Goal: Task Accomplishment & Management: Complete application form

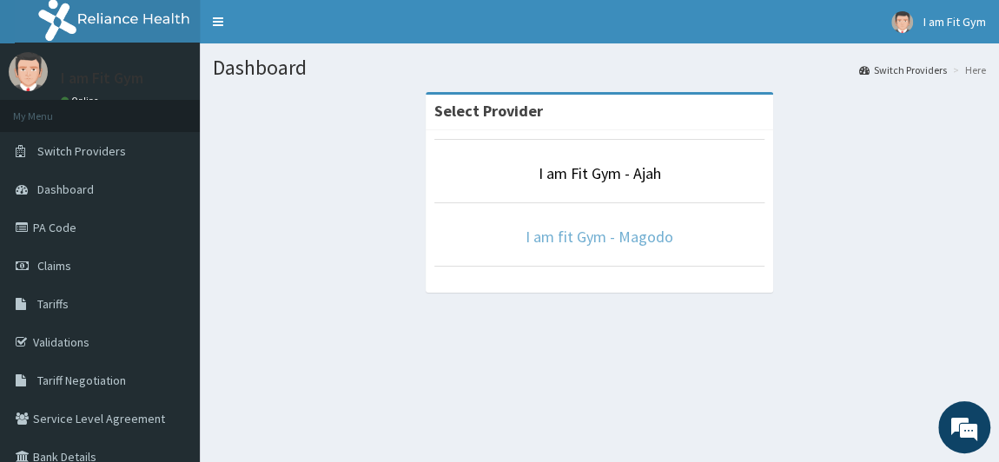
click at [639, 243] on link "I am fit Gym - Magodo" at bounding box center [600, 237] width 148 height 20
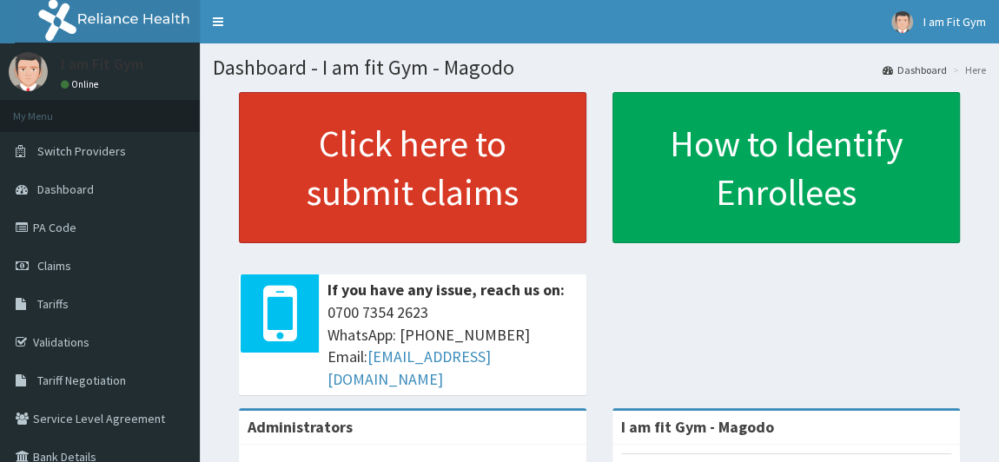
click at [508, 192] on link "Click here to submit claims" at bounding box center [413, 167] width 348 height 151
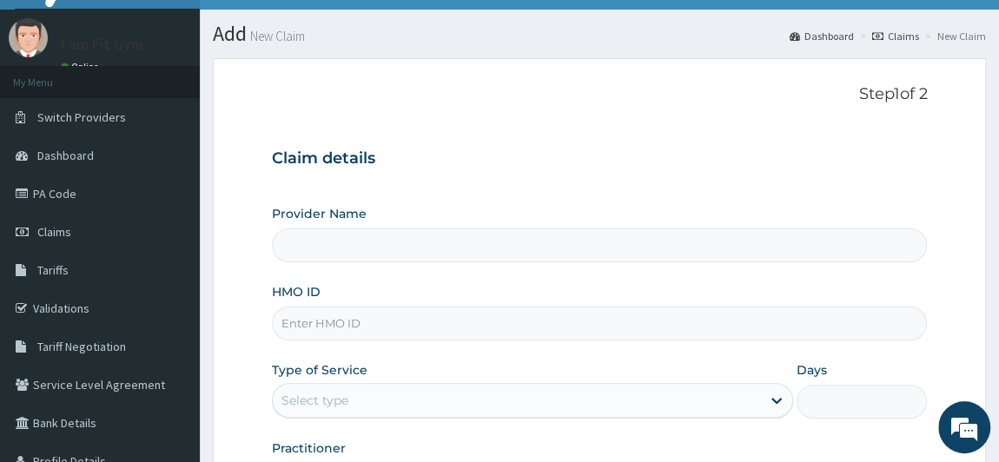
scroll to position [107, 0]
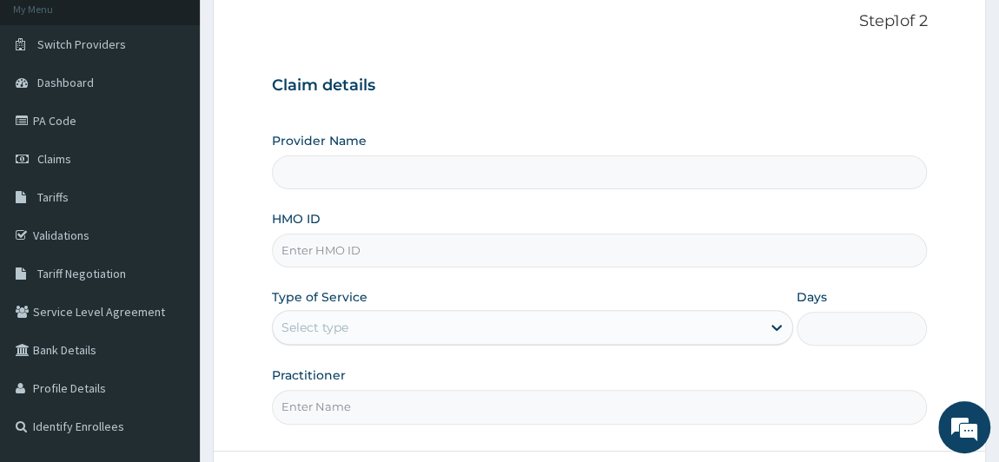
type input "I am fit Gym - Magodo"
type input "1"
click at [423, 240] on input "HMO ID" at bounding box center [600, 251] width 656 height 34
type input "m"
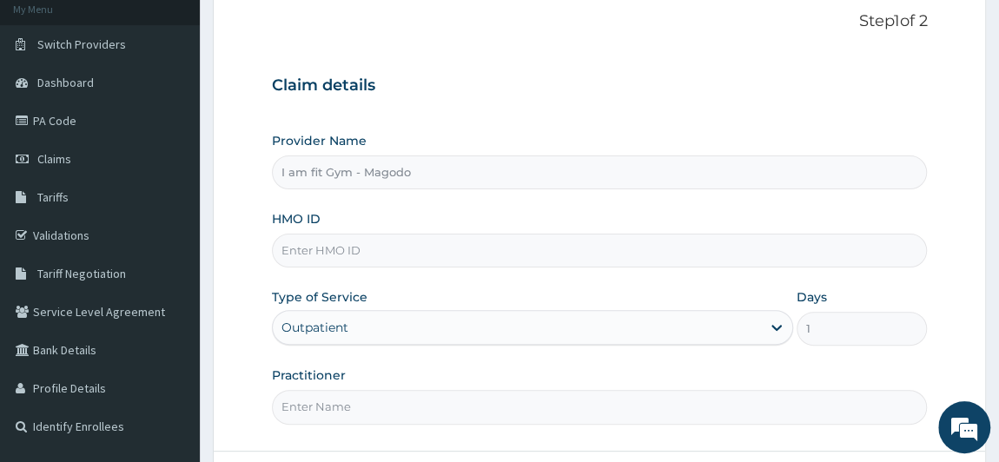
type input "m"
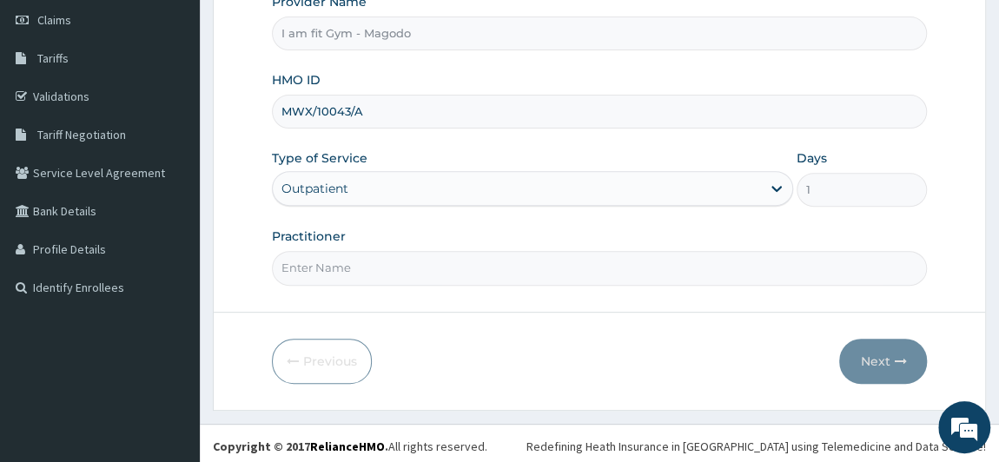
scroll to position [247, 0]
type input "MWX/10043/A"
click at [407, 262] on input "Practitioner" at bounding box center [600, 267] width 656 height 34
type input "RAZZIECMB"
click at [864, 348] on button "Next" at bounding box center [883, 360] width 88 height 45
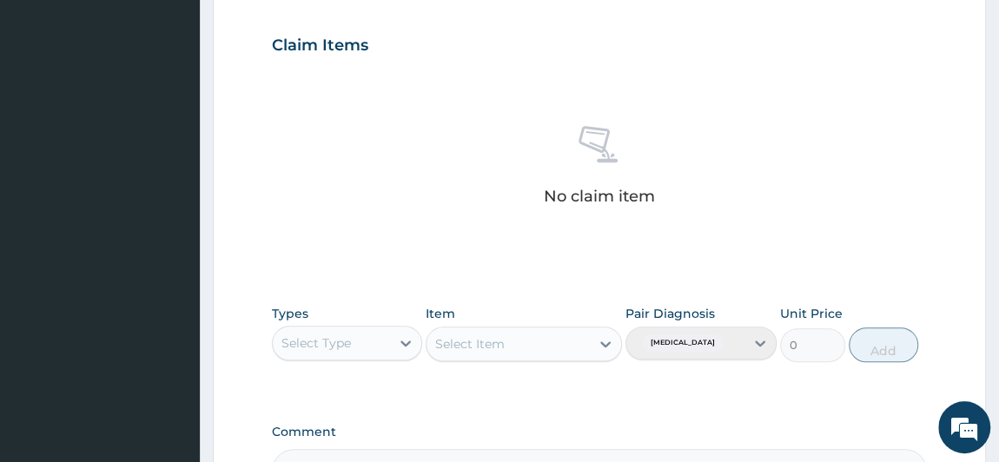
scroll to position [607, 0]
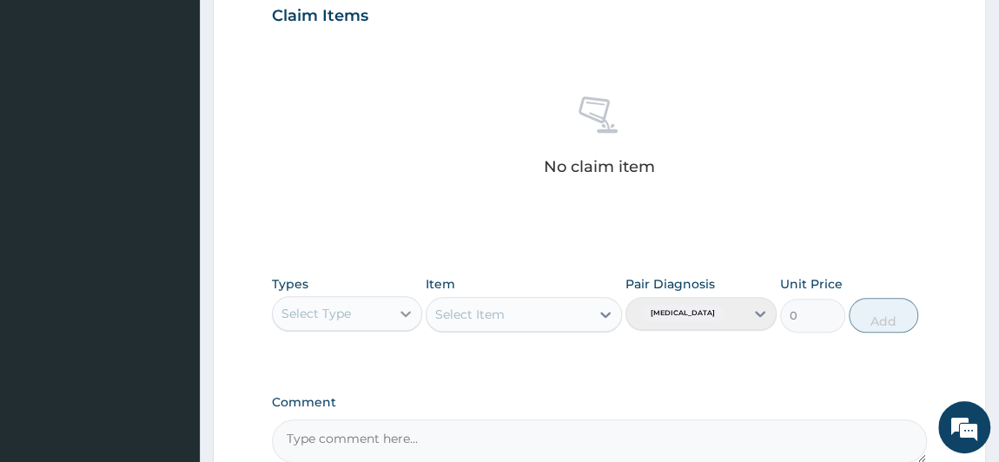
click at [393, 314] on div at bounding box center [405, 313] width 31 height 31
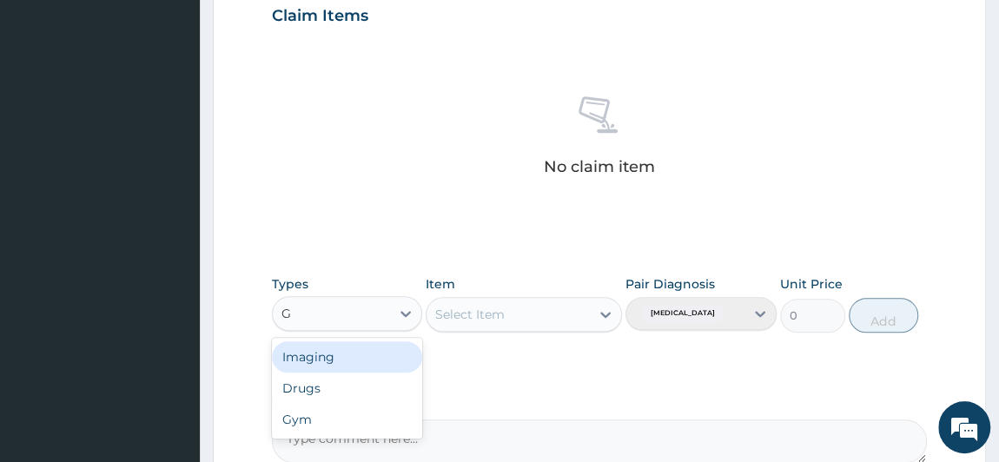
type input "GY"
click at [381, 346] on div "Gym" at bounding box center [347, 356] width 151 height 31
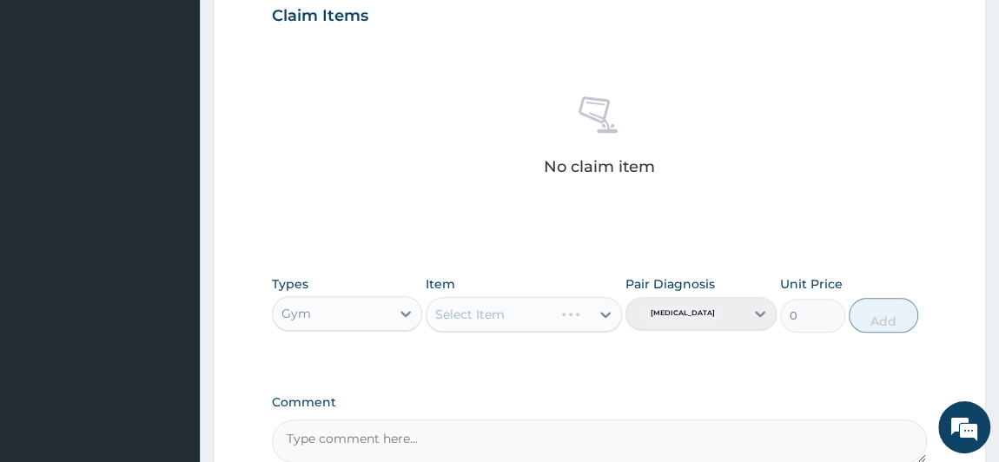
click at [487, 300] on div "Select Item" at bounding box center [524, 314] width 196 height 35
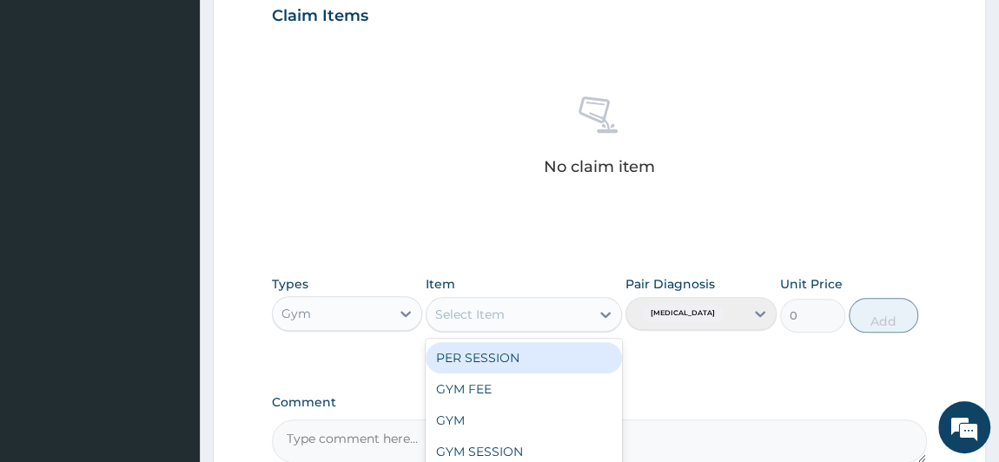
click at [482, 317] on div "Select Item" at bounding box center [470, 314] width 70 height 17
click at [478, 349] on div "PER SESSION" at bounding box center [524, 357] width 196 height 31
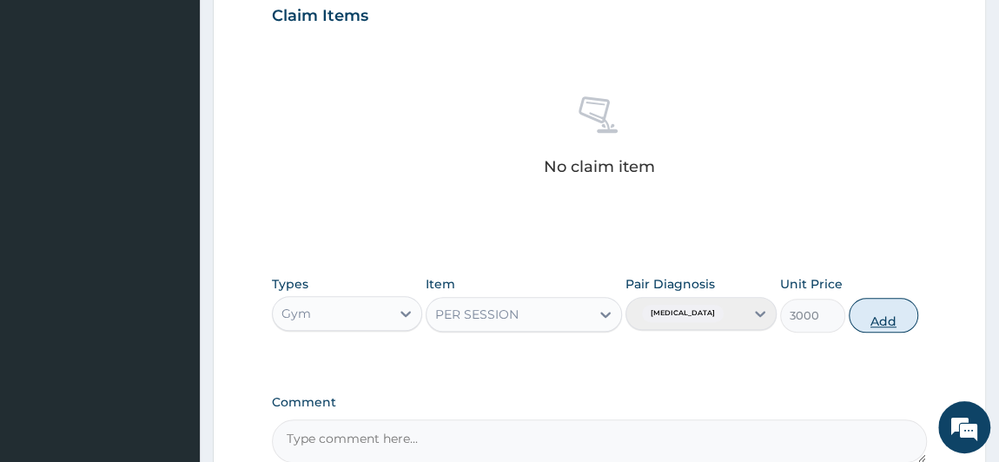
click at [892, 305] on button "Add" at bounding box center [884, 315] width 70 height 35
type input "0"
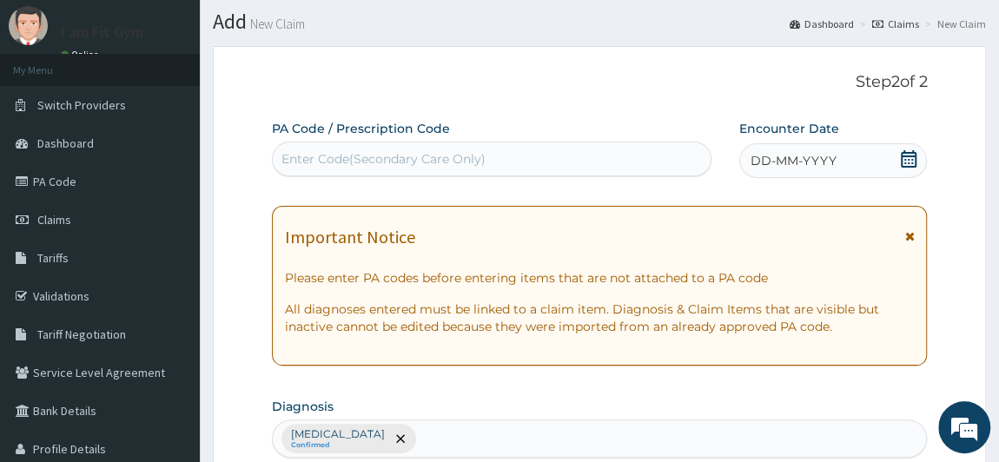
scroll to position [38, 0]
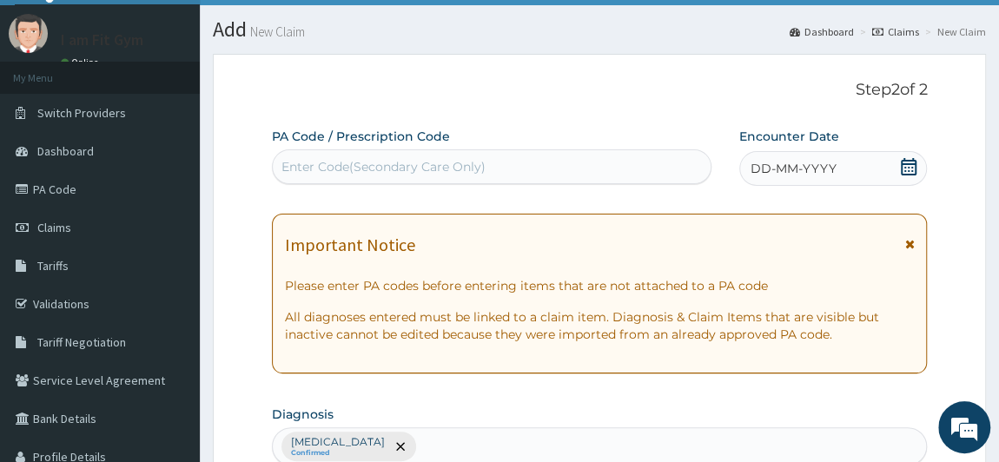
click at [864, 163] on div "DD-MM-YYYY" at bounding box center [833, 168] width 189 height 35
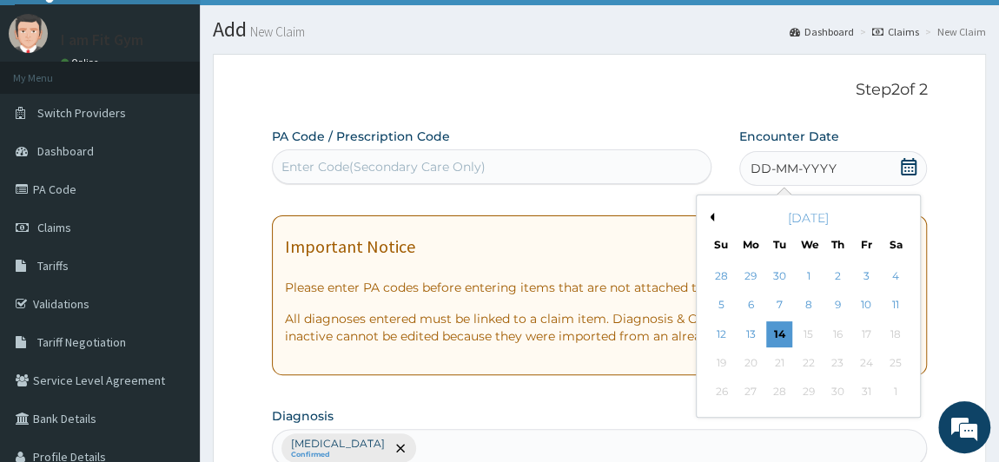
click at [864, 163] on div "DD-MM-YYYY" at bounding box center [833, 168] width 189 height 35
click at [778, 339] on div "14" at bounding box center [779, 334] width 26 height 26
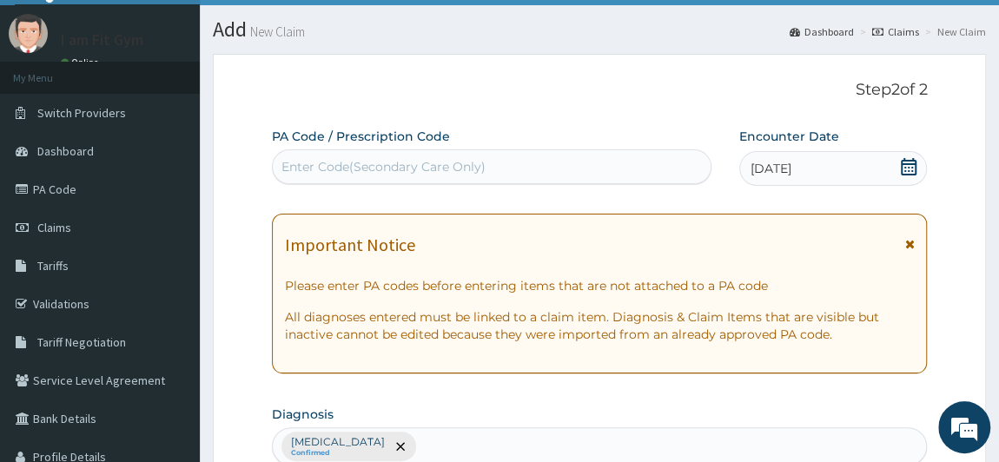
click at [665, 168] on div "Enter Code(Secondary Care Only)" at bounding box center [492, 167] width 438 height 28
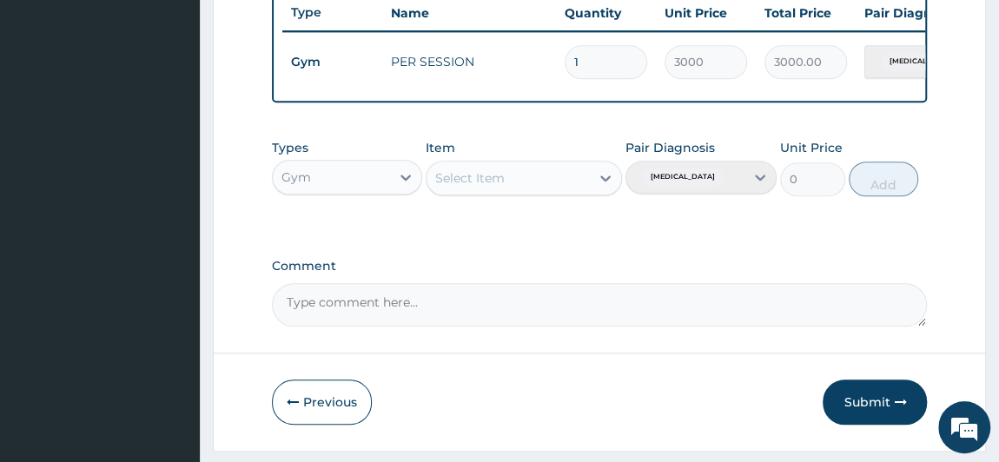
scroll to position [716, 0]
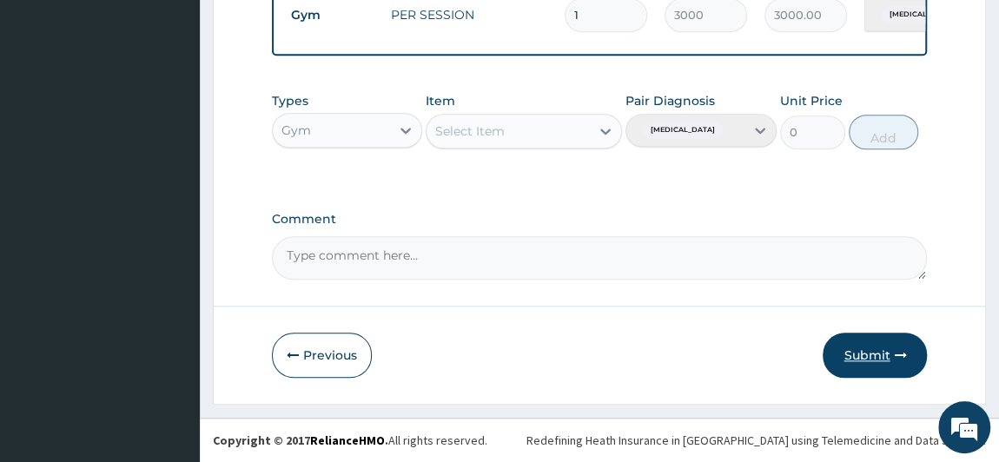
type input "PA/880QQ2"
click at [878, 367] on button "Submit" at bounding box center [875, 355] width 104 height 45
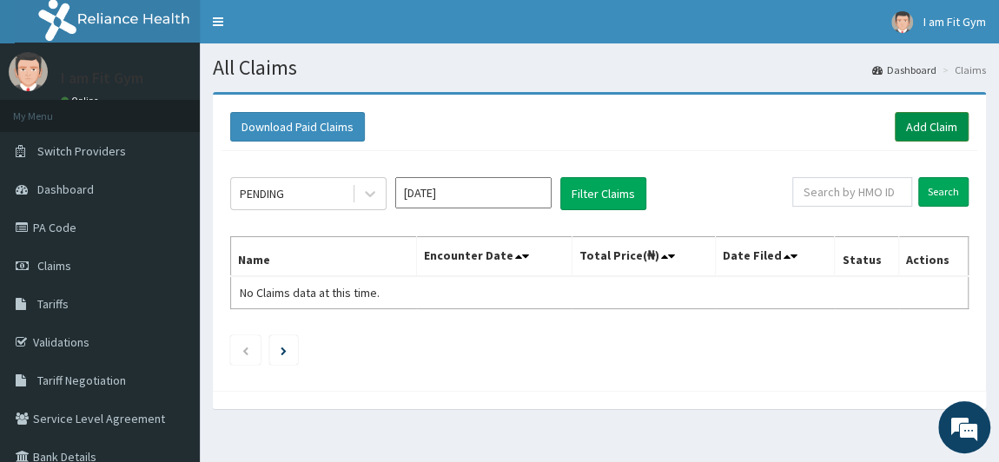
click at [907, 125] on link "Add Claim" at bounding box center [932, 127] width 74 height 30
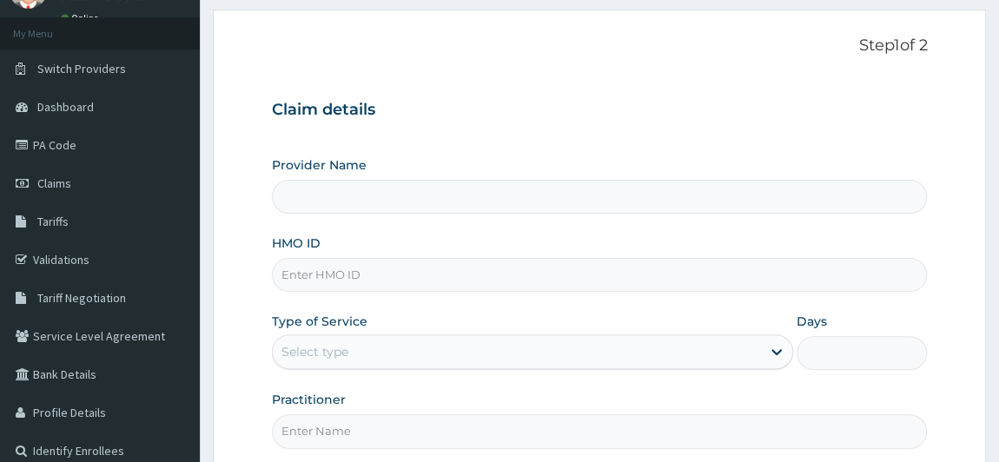
scroll to position [113, 0]
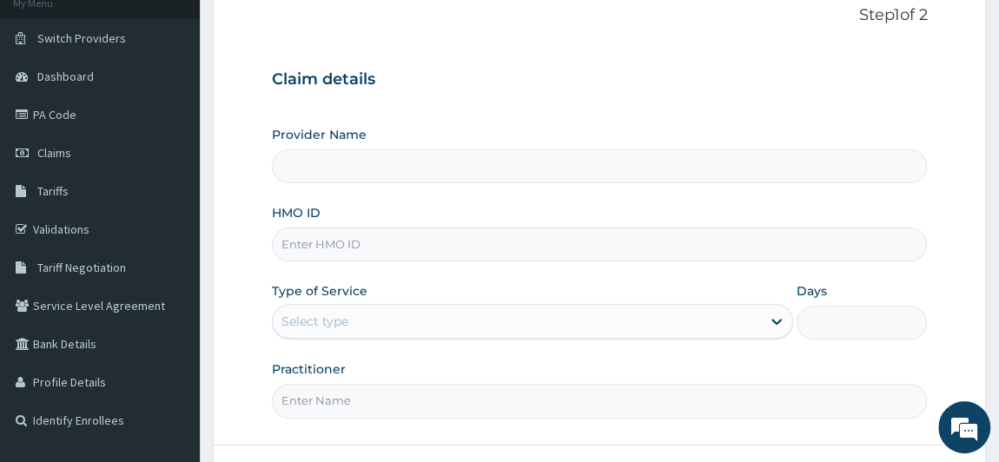
type input "I am fit Gym - Magodo"
type input "1"
click at [497, 241] on input "HMO ID" at bounding box center [600, 245] width 656 height 34
type input "o"
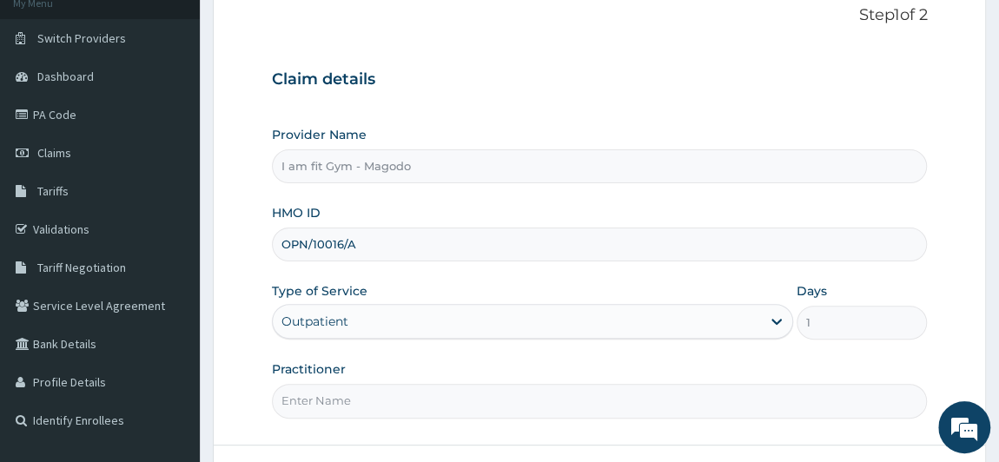
type input "OPN/10016/A"
click at [423, 410] on input "Practitioner" at bounding box center [600, 401] width 656 height 34
type input "RAZZIECMB"
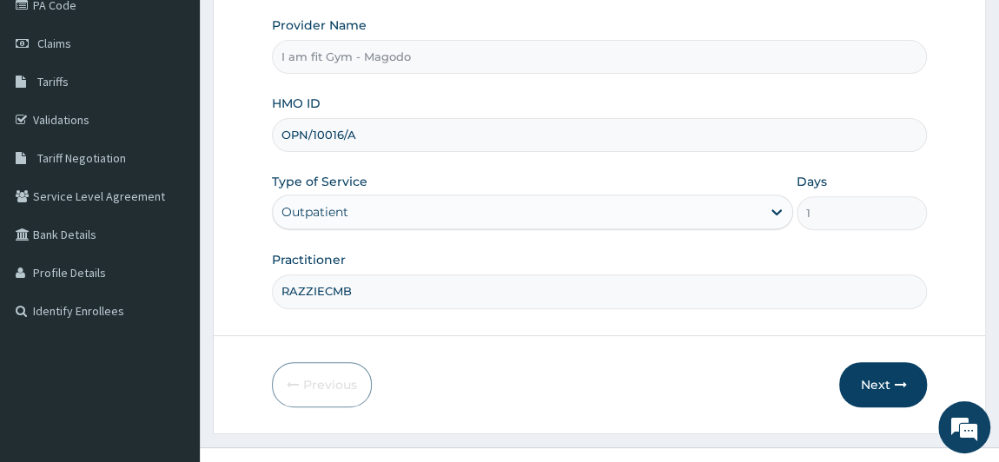
scroll to position [247, 0]
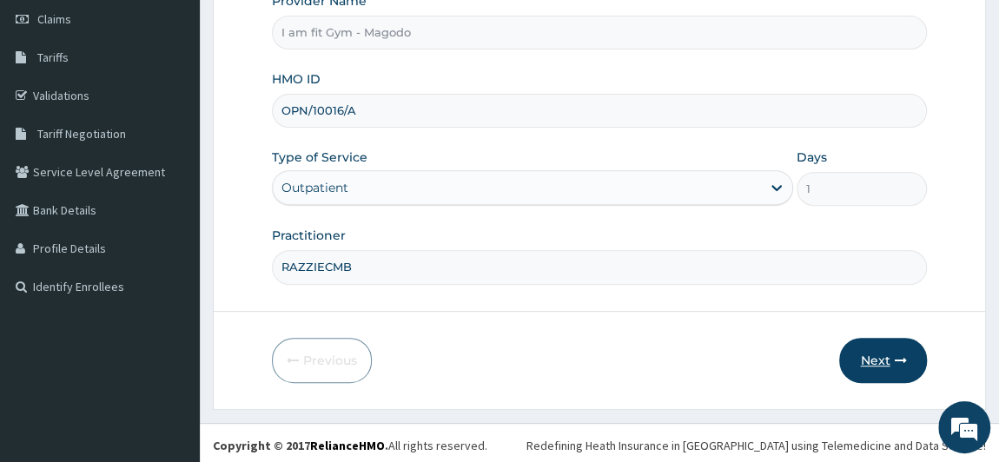
click at [874, 340] on button "Next" at bounding box center [883, 360] width 88 height 45
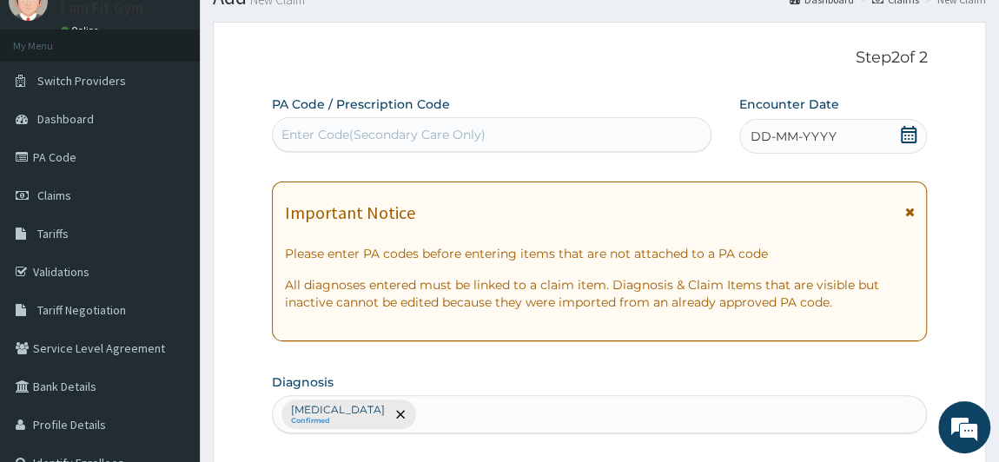
scroll to position [0, 0]
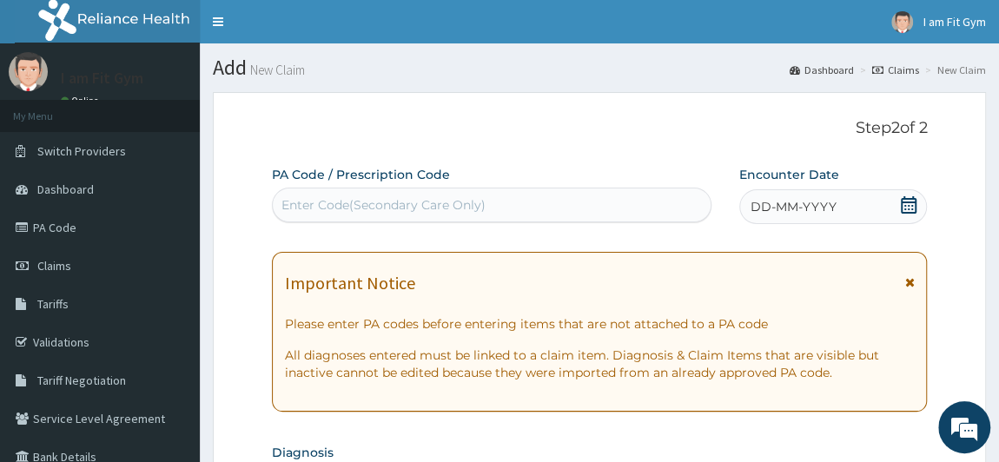
click at [833, 210] on span "DD-MM-YYYY" at bounding box center [794, 206] width 86 height 17
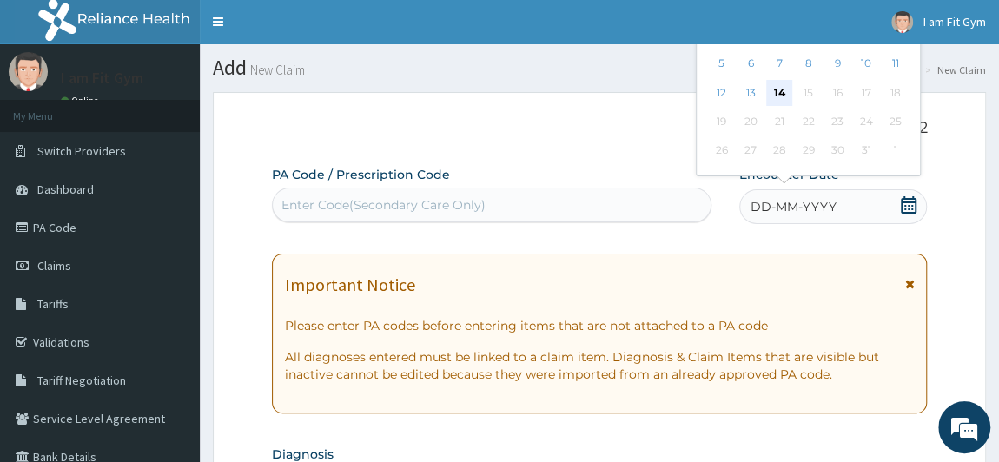
click at [785, 96] on div "14" at bounding box center [779, 93] width 26 height 26
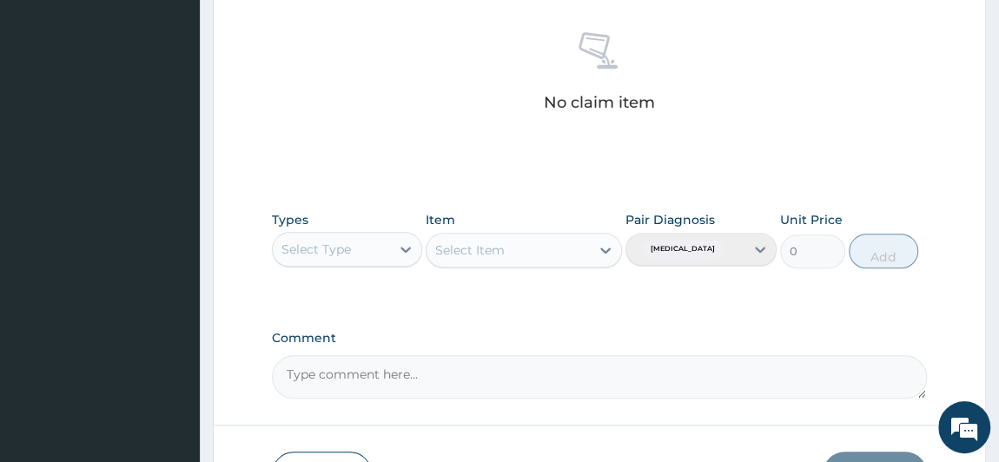
scroll to position [685, 0]
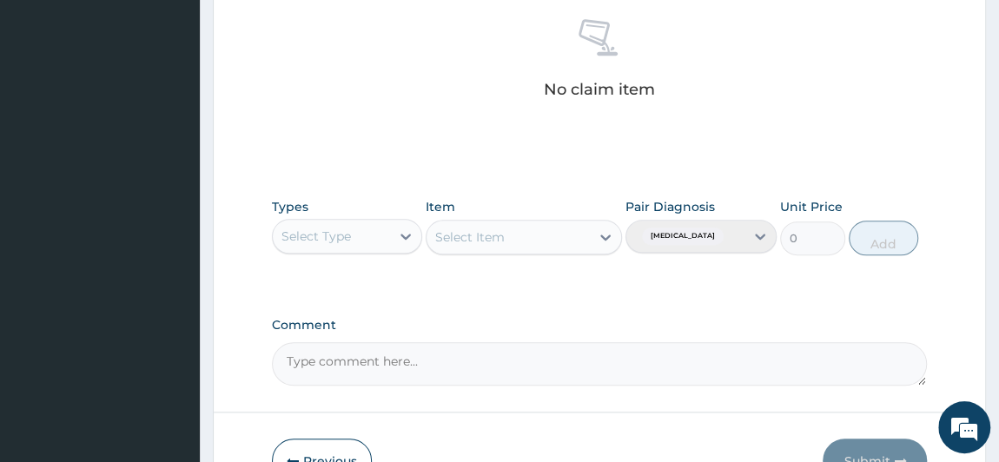
click at [359, 238] on div "Select Type" at bounding box center [332, 236] width 118 height 28
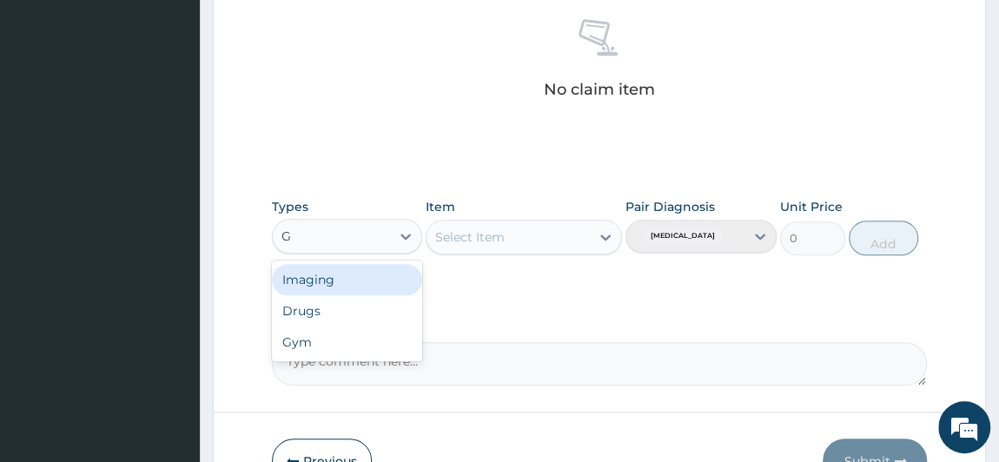
type input "GY"
click at [359, 267] on div "Gym" at bounding box center [347, 279] width 151 height 31
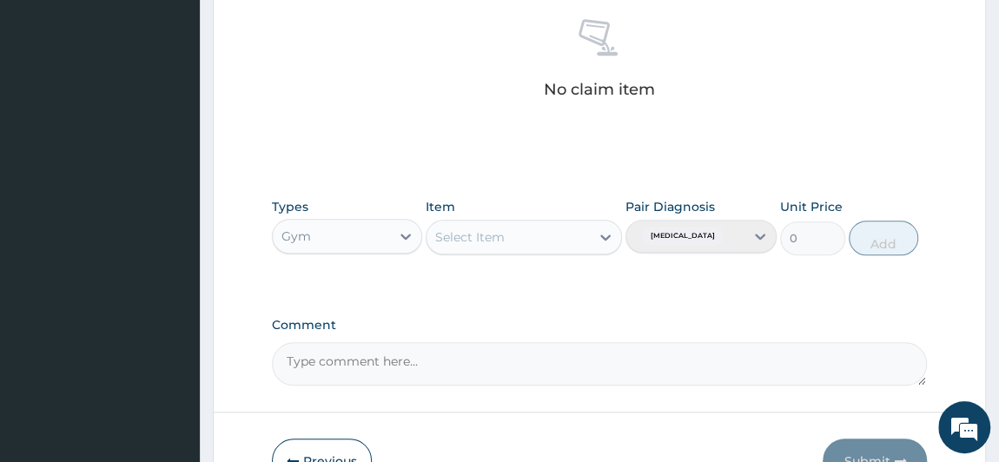
click at [489, 239] on div "Select Item" at bounding box center [470, 236] width 70 height 17
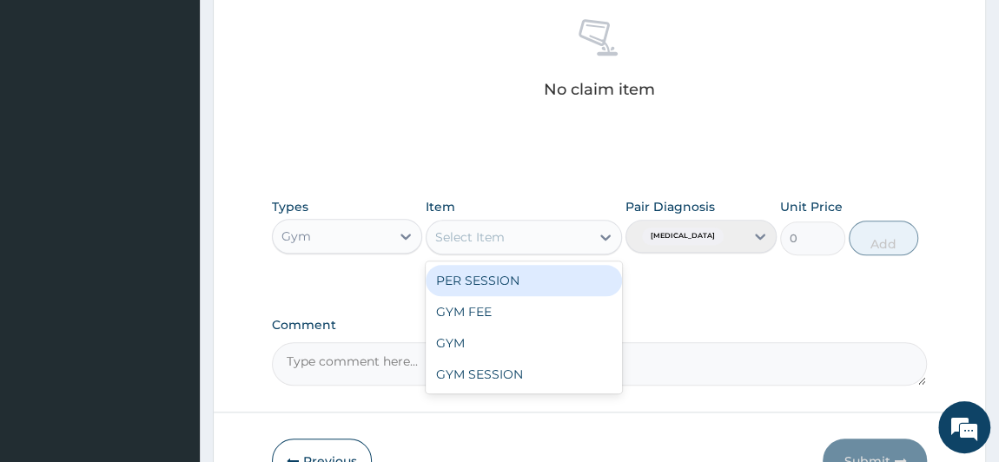
click at [489, 273] on div "PER SESSION" at bounding box center [524, 280] width 196 height 31
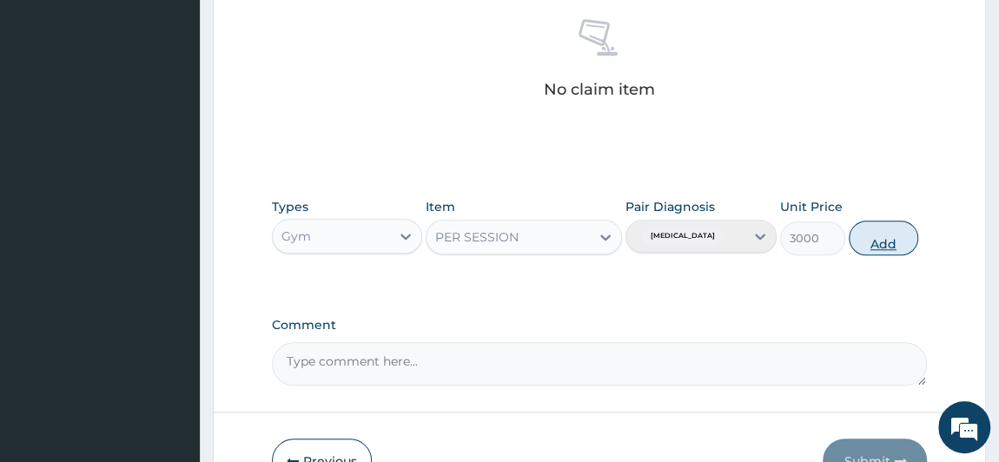
click at [862, 237] on button "Add" at bounding box center [884, 238] width 70 height 35
type input "0"
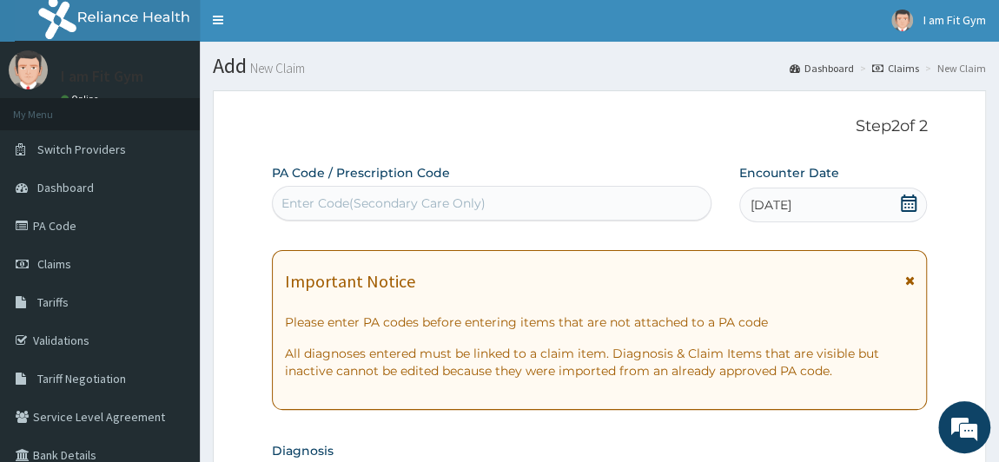
scroll to position [0, 0]
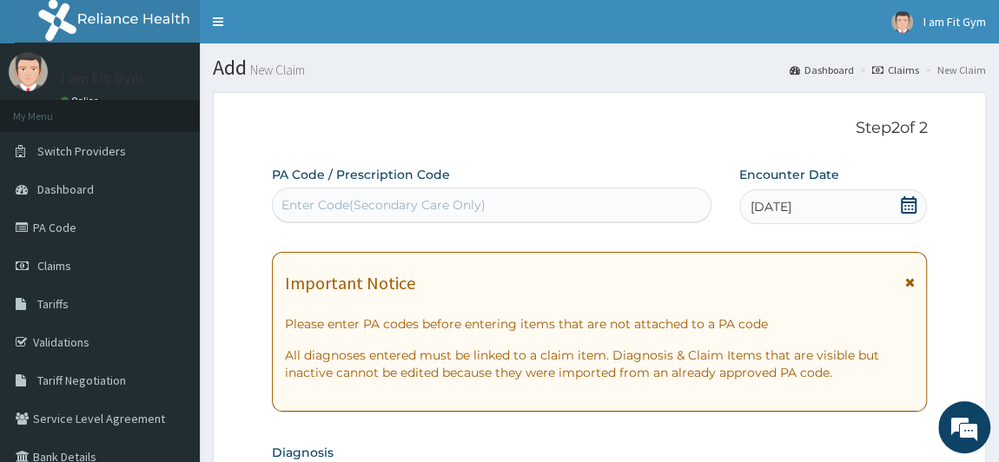
click at [631, 194] on div "Enter Code(Secondary Care Only)" at bounding box center [492, 205] width 438 height 28
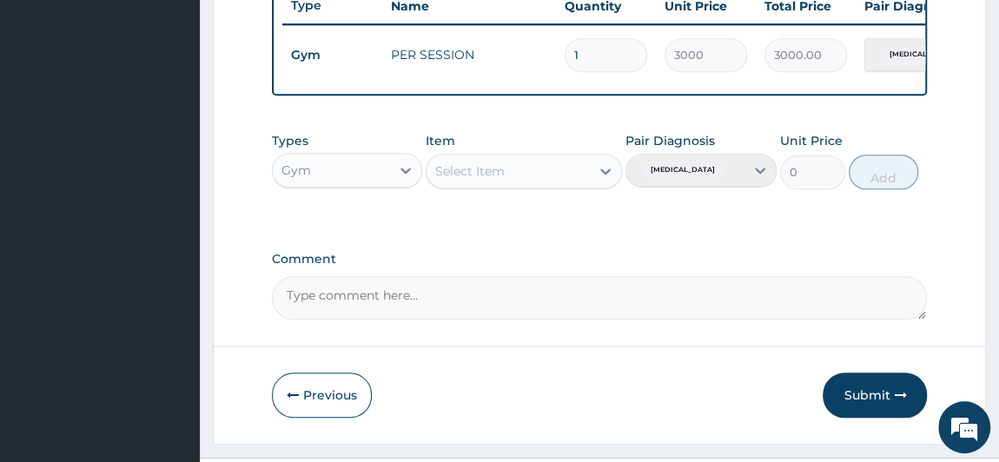
scroll to position [672, 0]
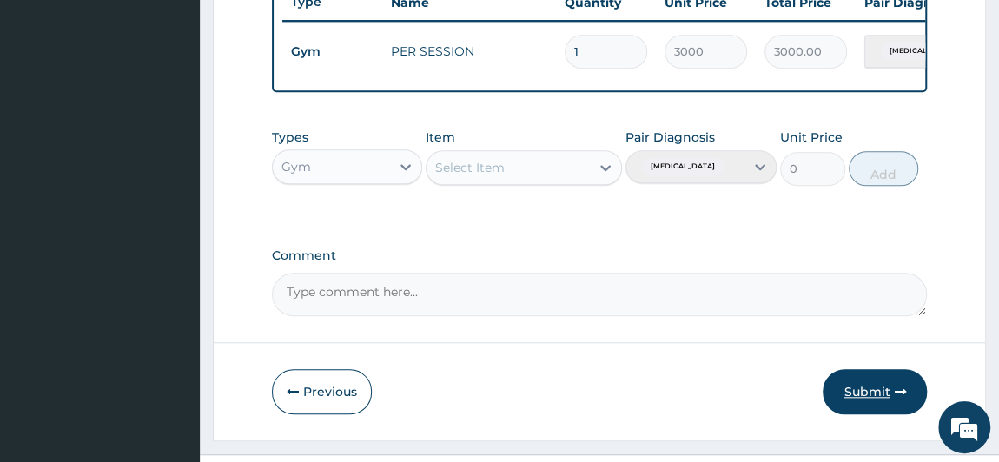
type input "PA/AEF4EB"
click at [860, 382] on button "Submit" at bounding box center [875, 391] width 104 height 45
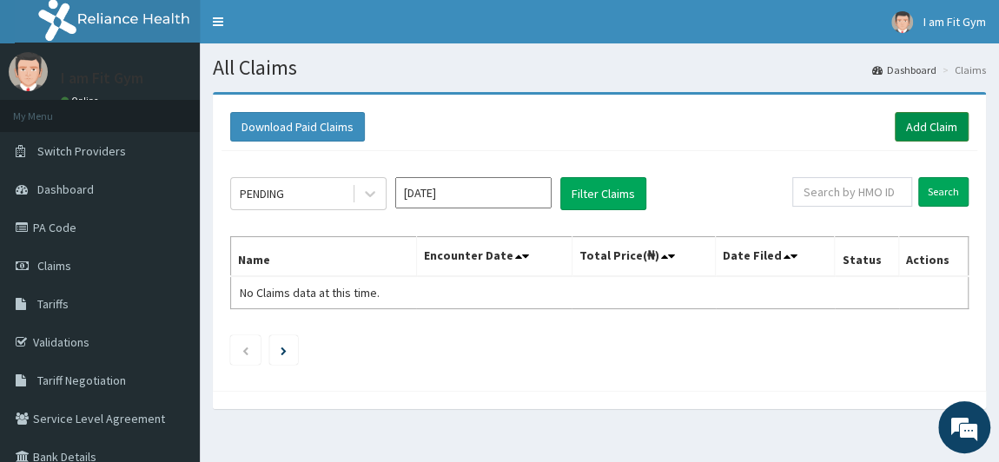
click at [912, 129] on link "Add Claim" at bounding box center [932, 127] width 74 height 30
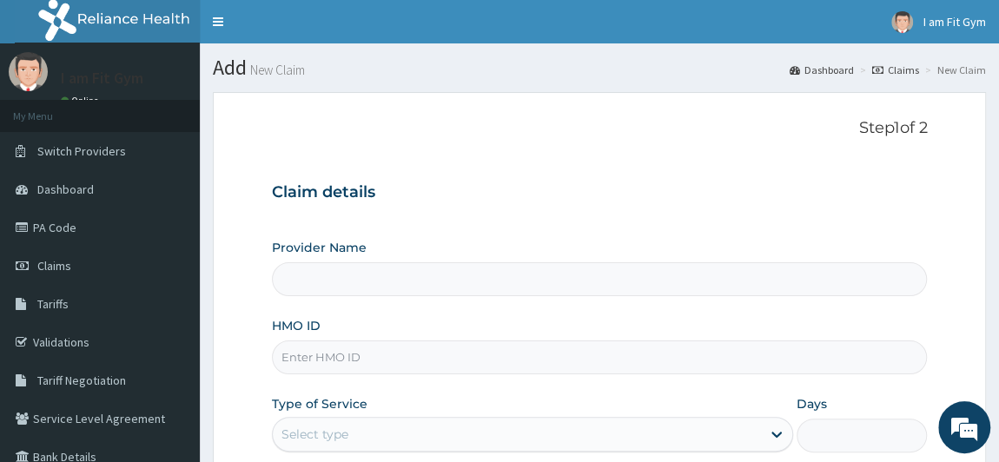
type input "I am fit Gym - Magodo"
type input "1"
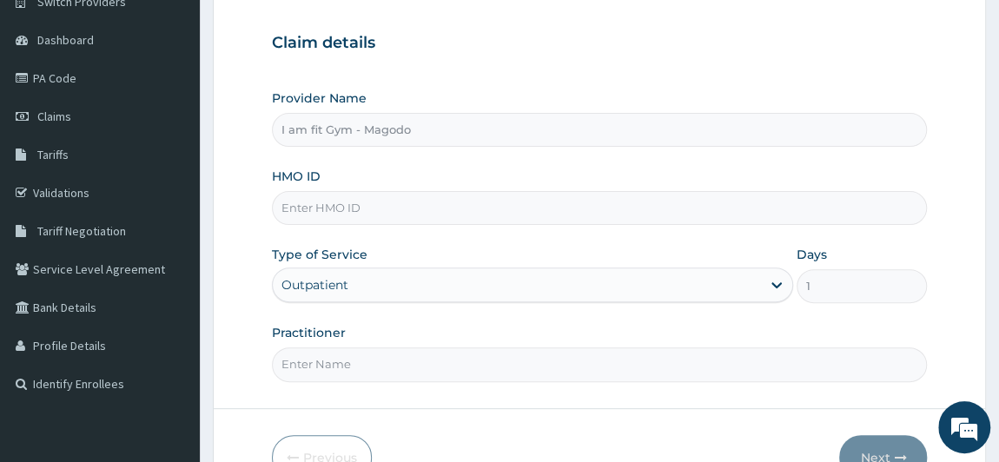
scroll to position [152, 0]
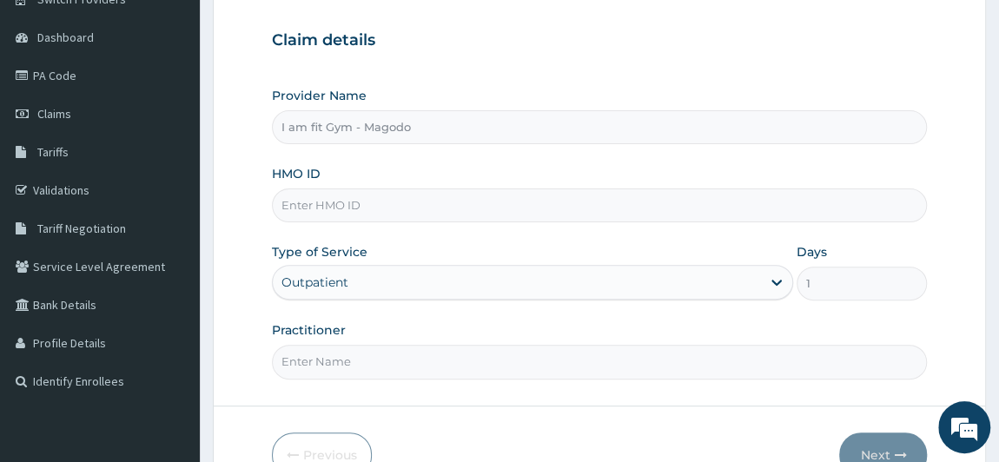
click at [596, 210] on input "HMO ID" at bounding box center [600, 206] width 656 height 34
type input "O"
type input "LTI/10191/A"
click at [562, 354] on input "Practitioner" at bounding box center [600, 362] width 656 height 34
type input "RAZZIECMB"
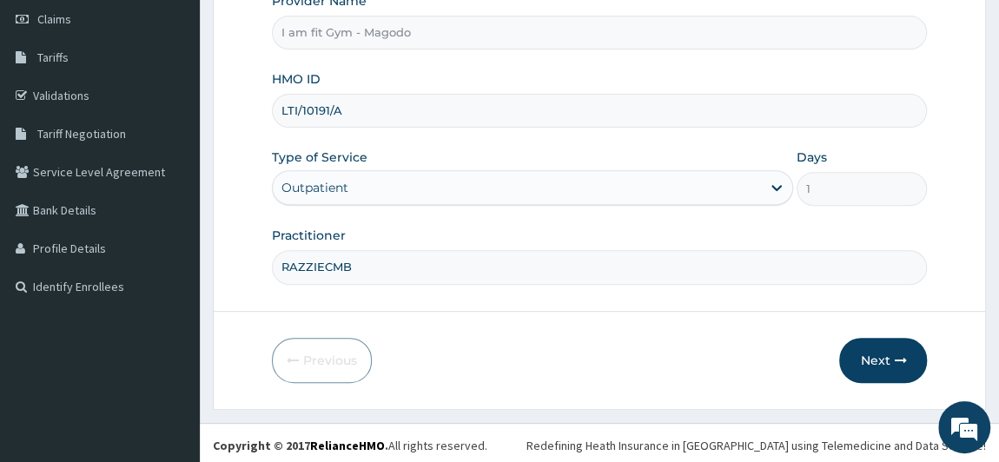
scroll to position [247, 0]
click at [872, 357] on button "Next" at bounding box center [883, 360] width 88 height 45
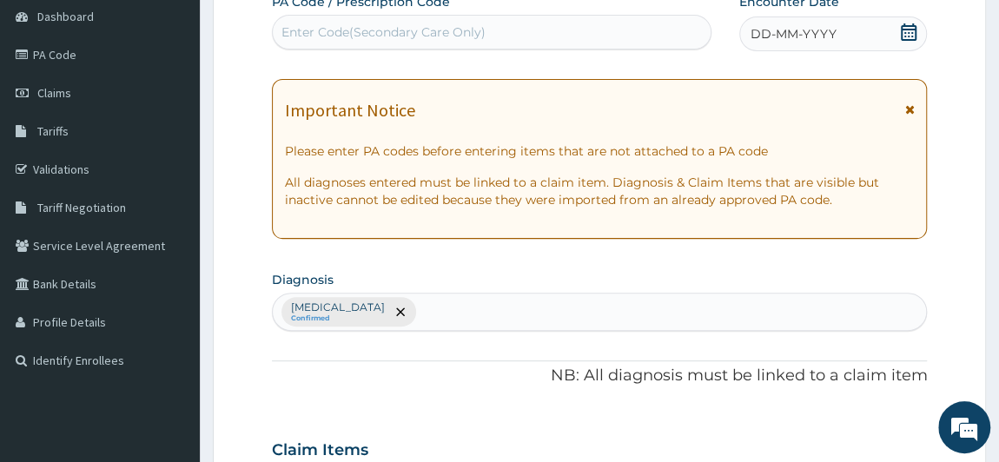
scroll to position [155, 0]
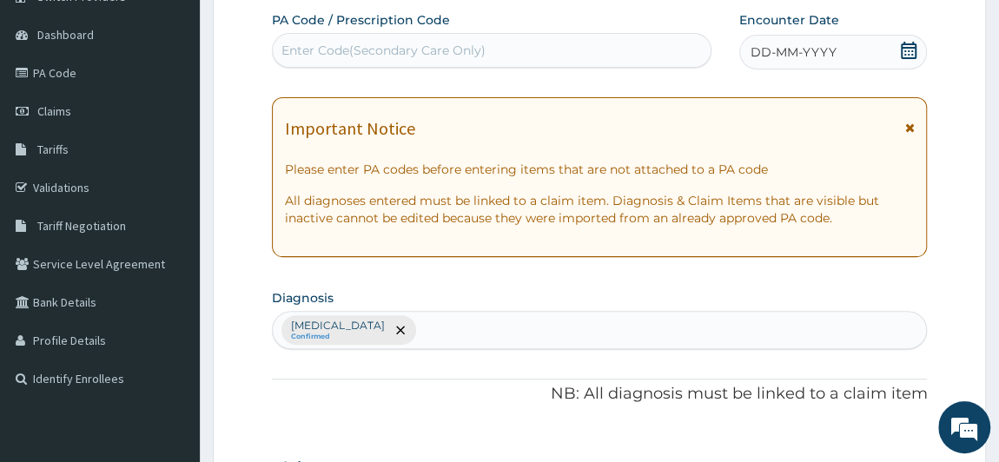
click at [855, 52] on div "DD-MM-YYYY" at bounding box center [833, 52] width 189 height 35
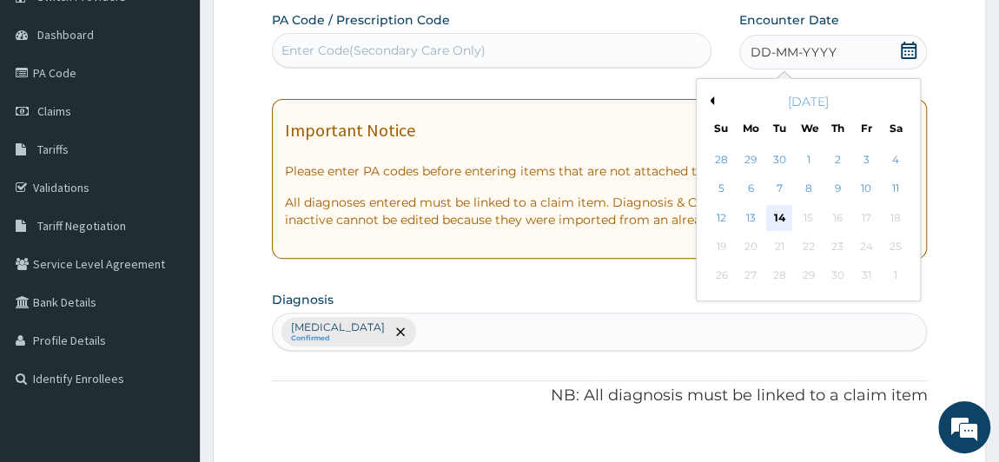
click at [787, 213] on div "14" at bounding box center [779, 218] width 26 height 26
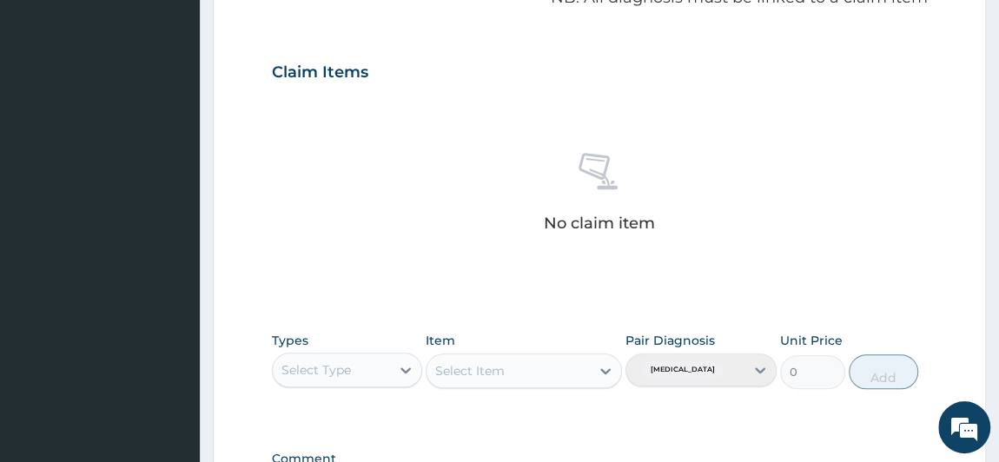
scroll to position [554, 0]
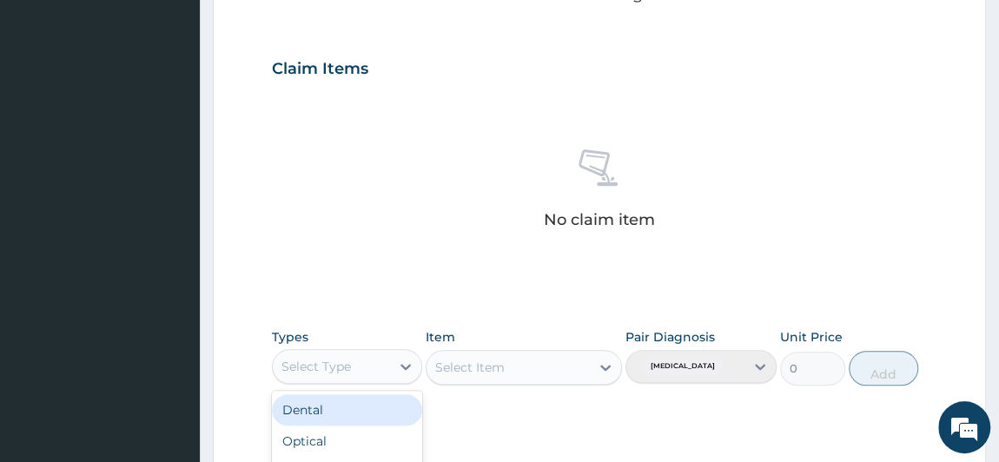
click at [384, 367] on div "Select Type" at bounding box center [332, 367] width 118 height 28
type input "GYM"
click at [347, 394] on div "Gym" at bounding box center [347, 409] width 151 height 31
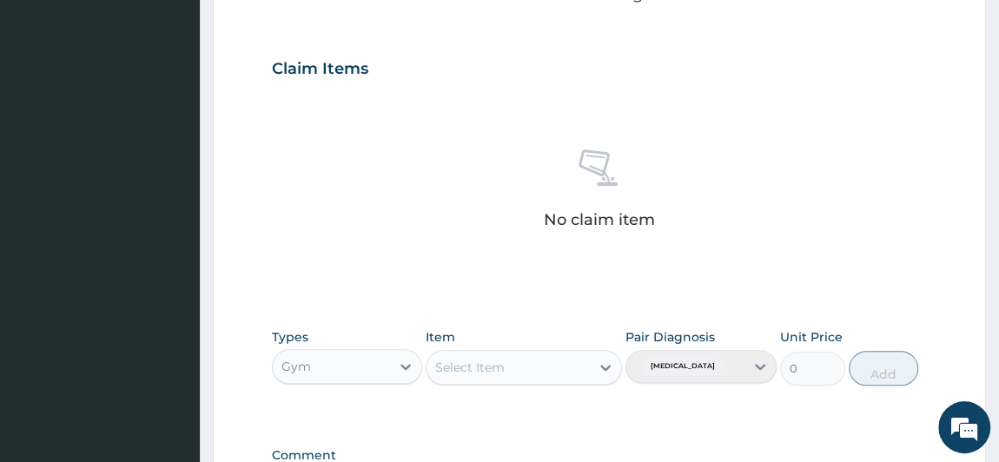
click at [474, 369] on div "Select Item" at bounding box center [470, 367] width 70 height 17
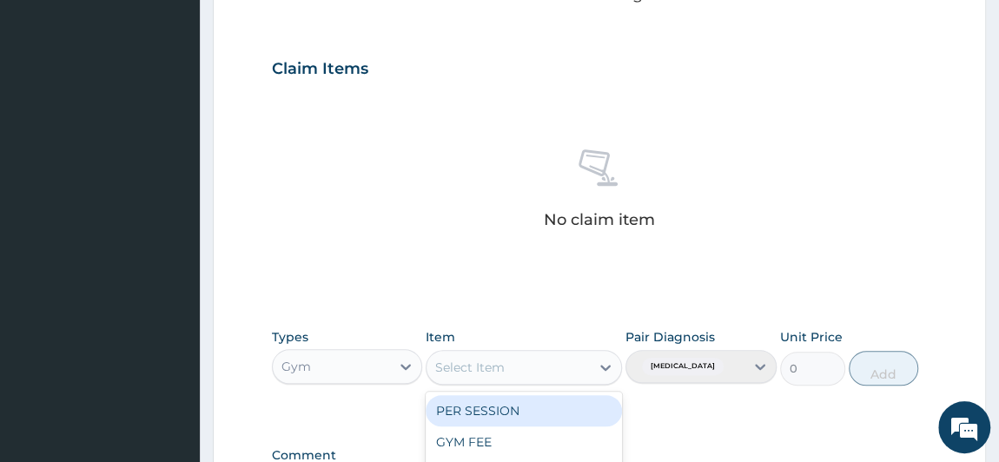
click at [476, 404] on div "PER SESSION" at bounding box center [524, 410] width 196 height 31
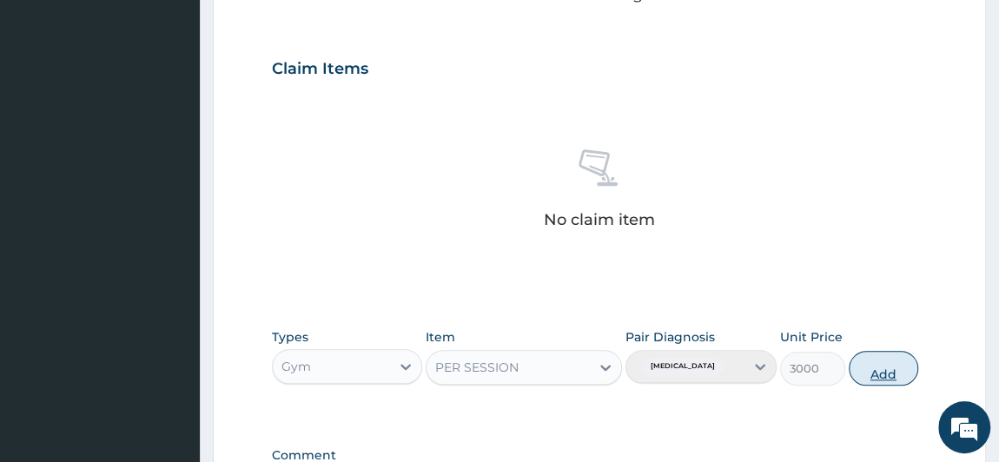
click at [872, 362] on button "Add" at bounding box center [884, 368] width 70 height 35
type input "0"
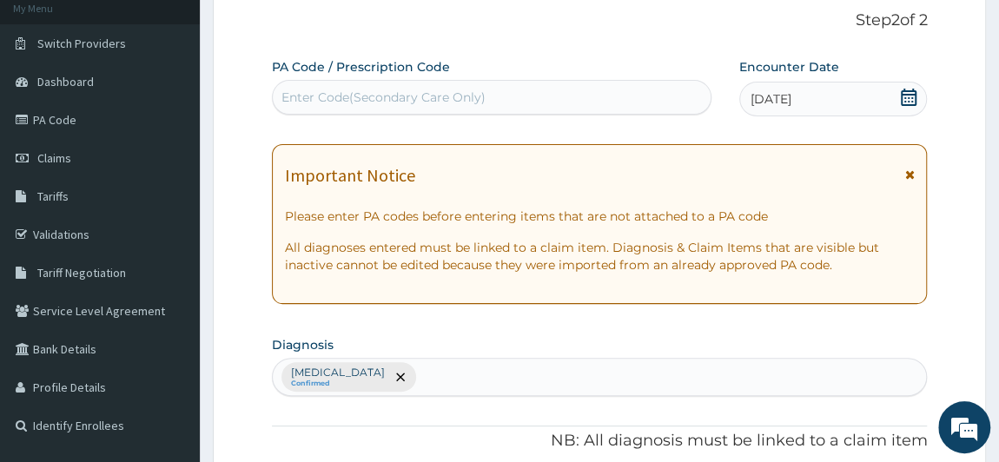
scroll to position [103, 0]
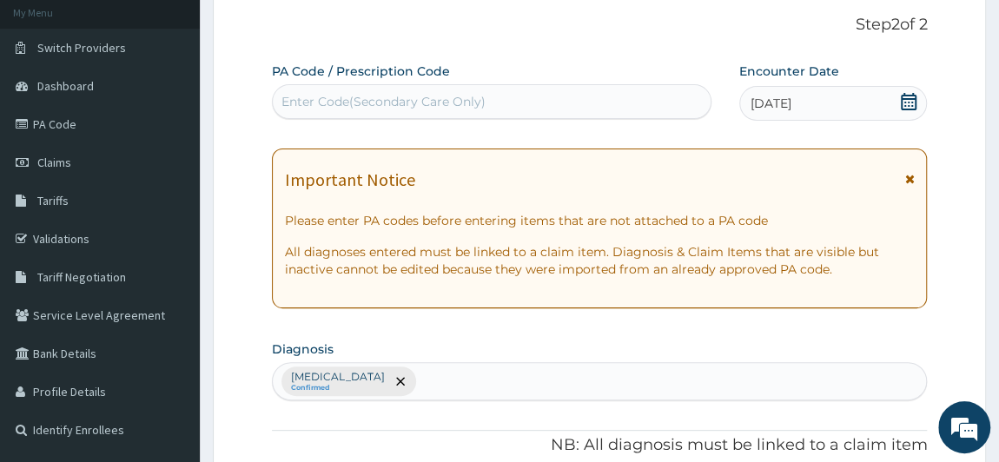
click at [626, 103] on div "Enter Code(Secondary Care Only)" at bounding box center [492, 102] width 438 height 28
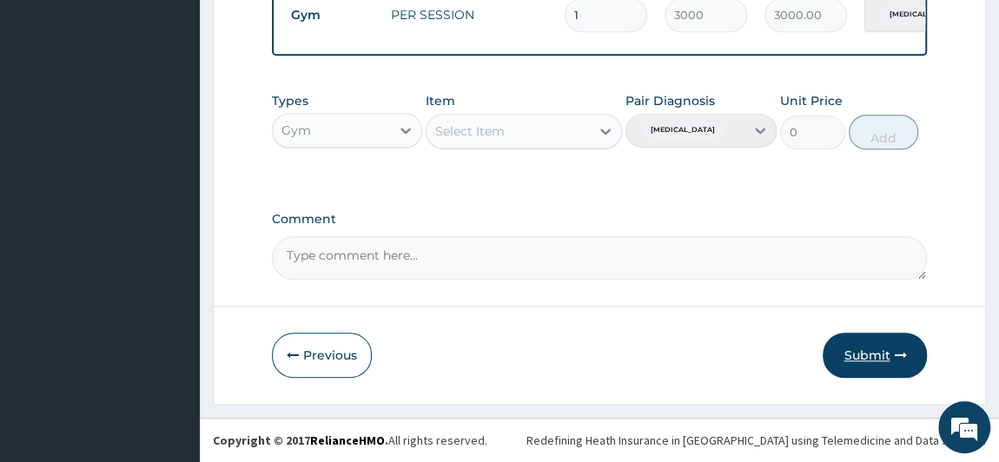
type input "PA/312037"
click at [864, 348] on button "Submit" at bounding box center [875, 355] width 104 height 45
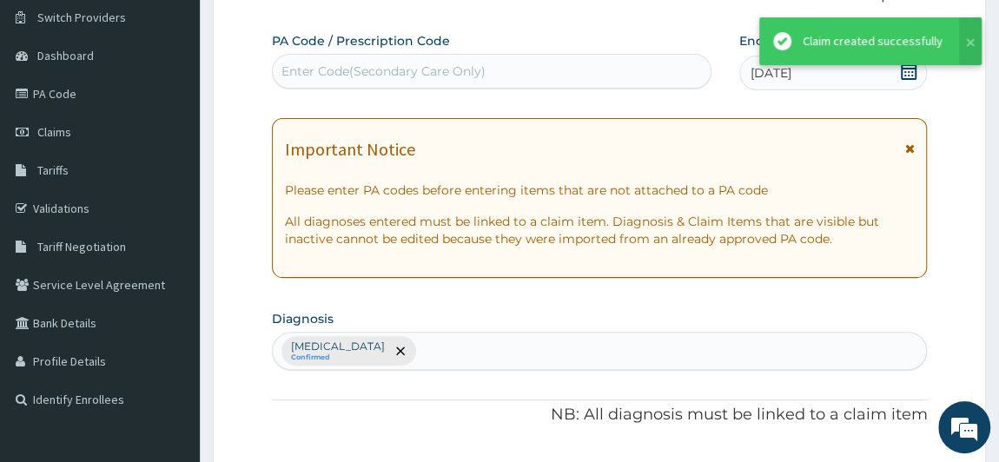
scroll to position [716, 0]
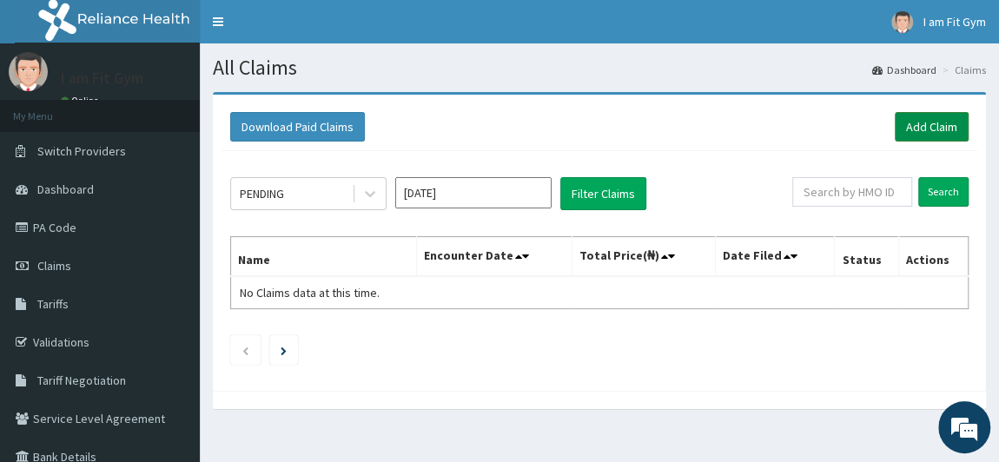
click at [904, 123] on link "Add Claim" at bounding box center [932, 127] width 74 height 30
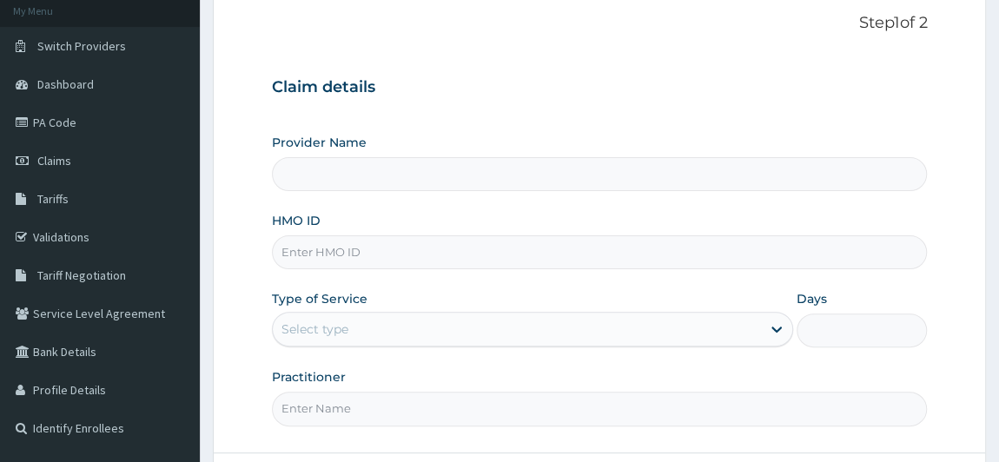
scroll to position [128, 0]
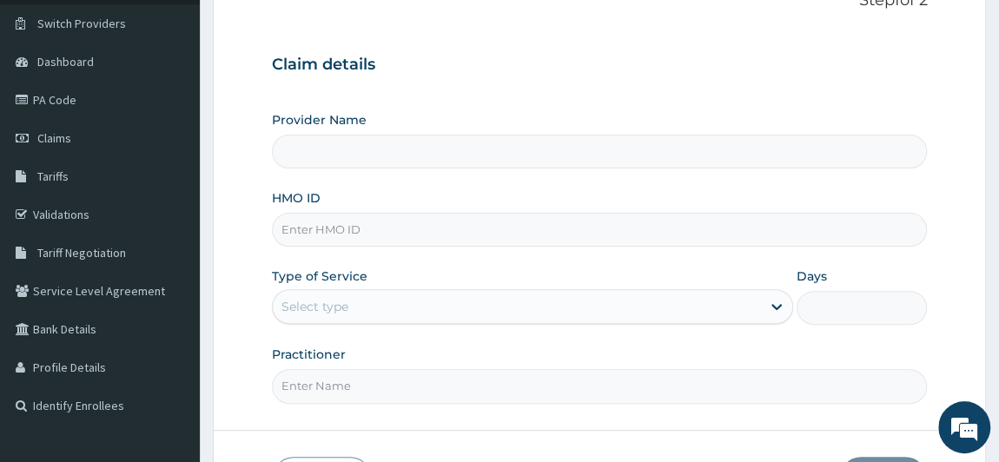
type input "I am fit Gym - Magodo"
type input "1"
click at [452, 227] on input "HMO ID" at bounding box center [600, 230] width 656 height 34
type input "OPN/10018/A"
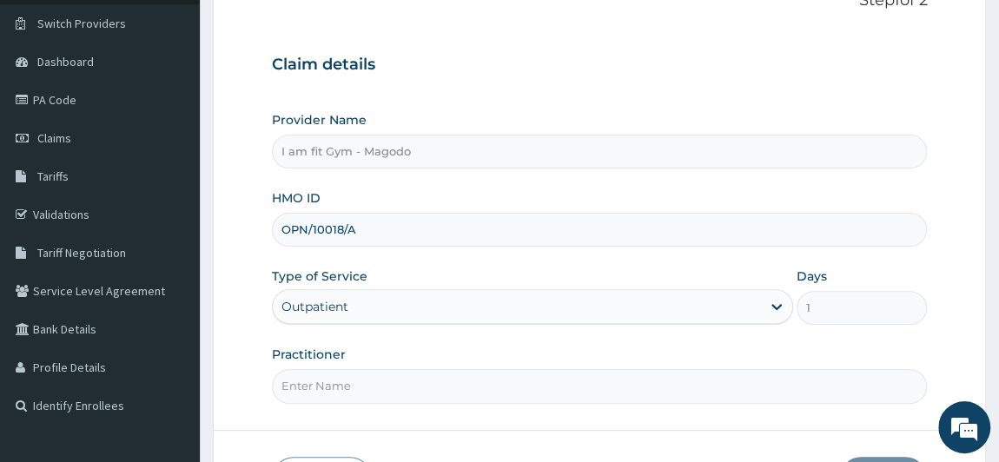
click at [384, 390] on input "Practitioner" at bounding box center [600, 386] width 656 height 34
type input "RAZZIECMB"
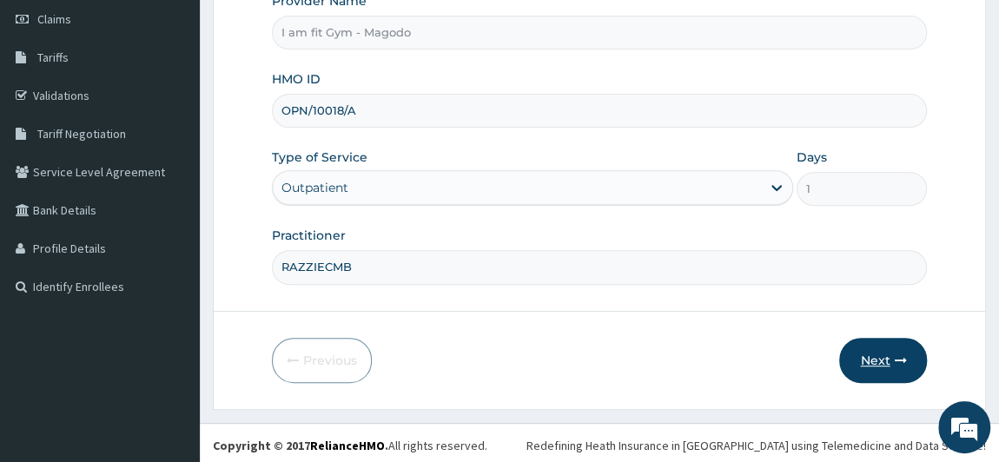
click at [897, 355] on icon "button" at bounding box center [900, 360] width 12 height 12
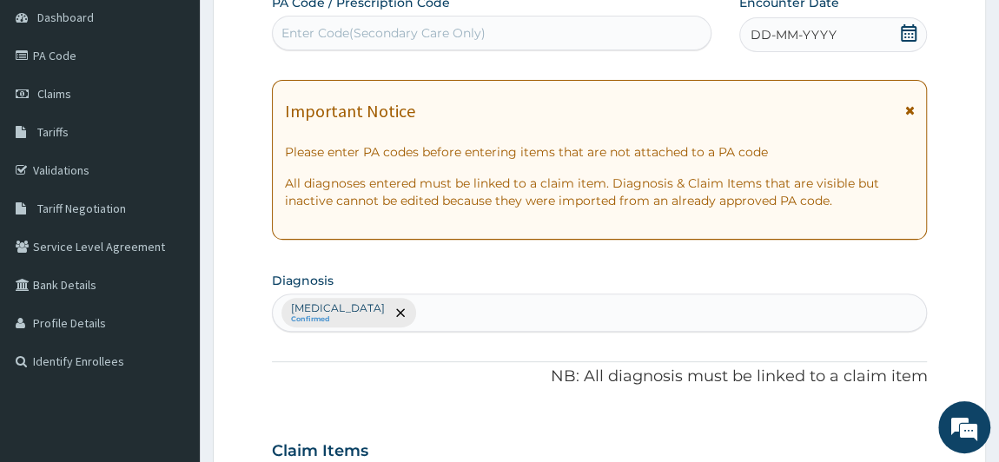
scroll to position [133, 0]
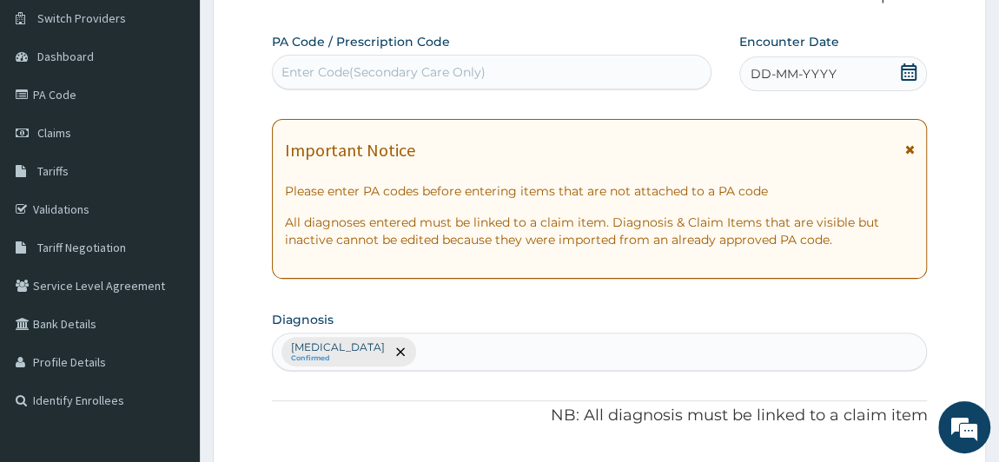
click at [792, 61] on div "DD-MM-YYYY" at bounding box center [833, 73] width 189 height 35
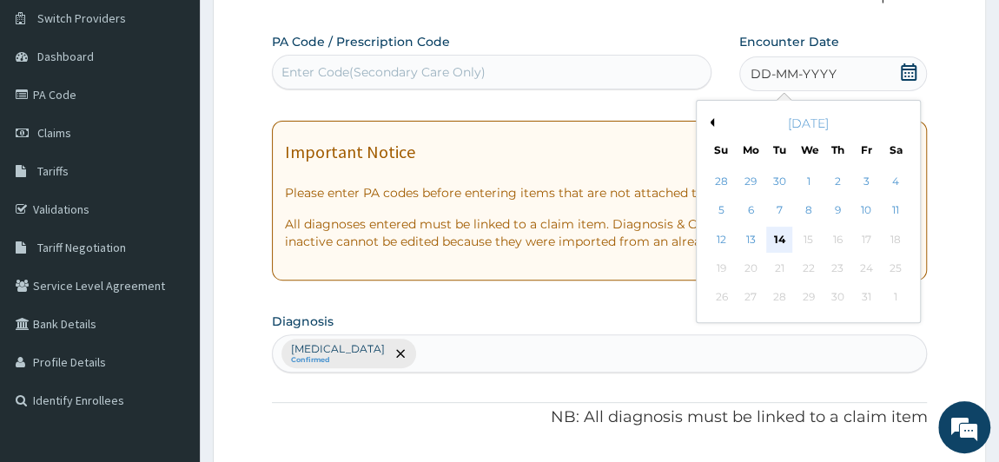
click at [775, 245] on div "14" at bounding box center [779, 240] width 26 height 26
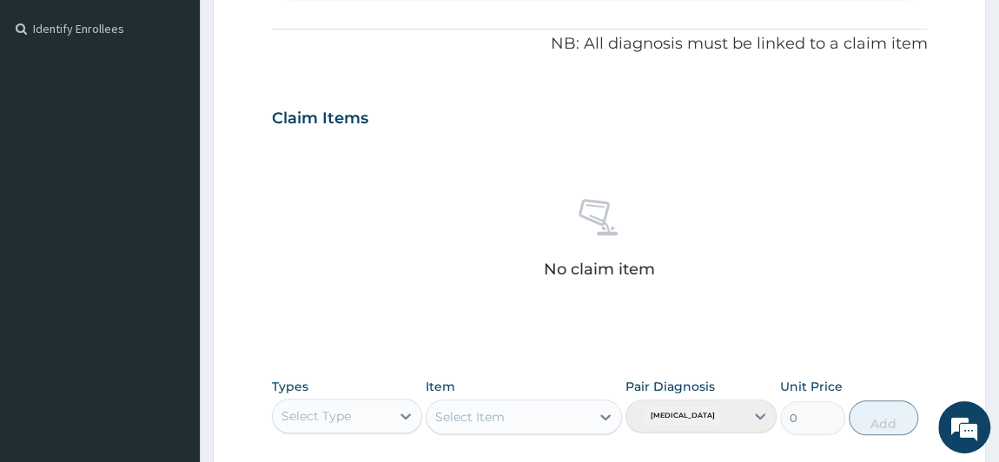
scroll to position [508, 0]
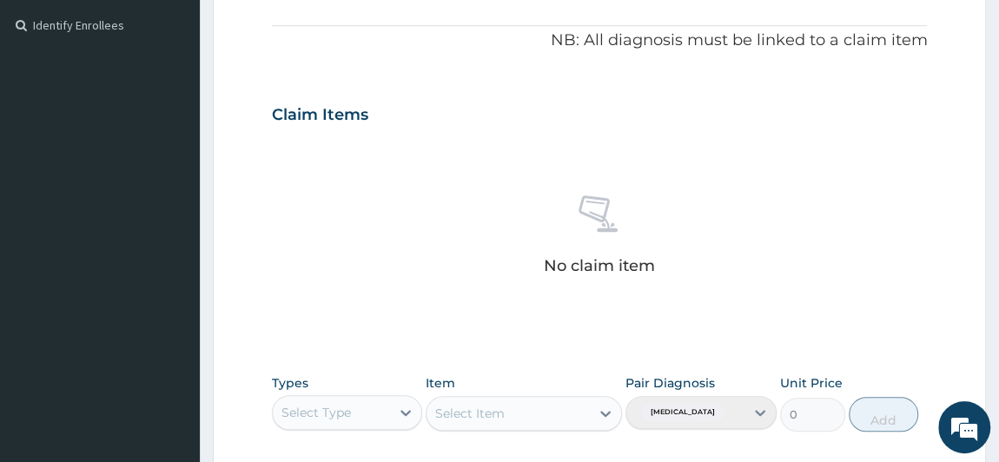
click at [361, 414] on div "Select Type" at bounding box center [332, 413] width 118 height 28
type input "GYM"
click at [359, 442] on div "Gym" at bounding box center [347, 455] width 151 height 31
click at [505, 402] on div "Select Item" at bounding box center [508, 414] width 163 height 28
click at [506, 447] on div "PER SESSION" at bounding box center [524, 456] width 196 height 31
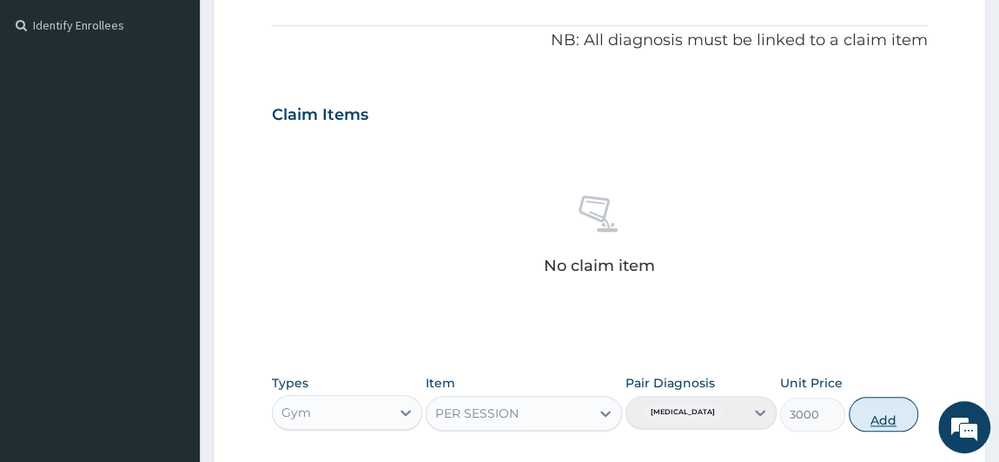
click at [897, 409] on button "Add" at bounding box center [884, 414] width 70 height 35
type input "0"
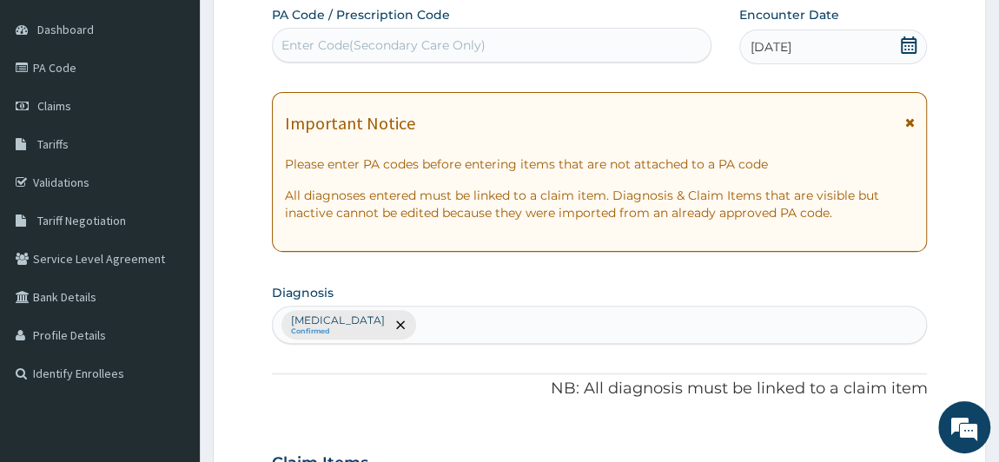
scroll to position [147, 0]
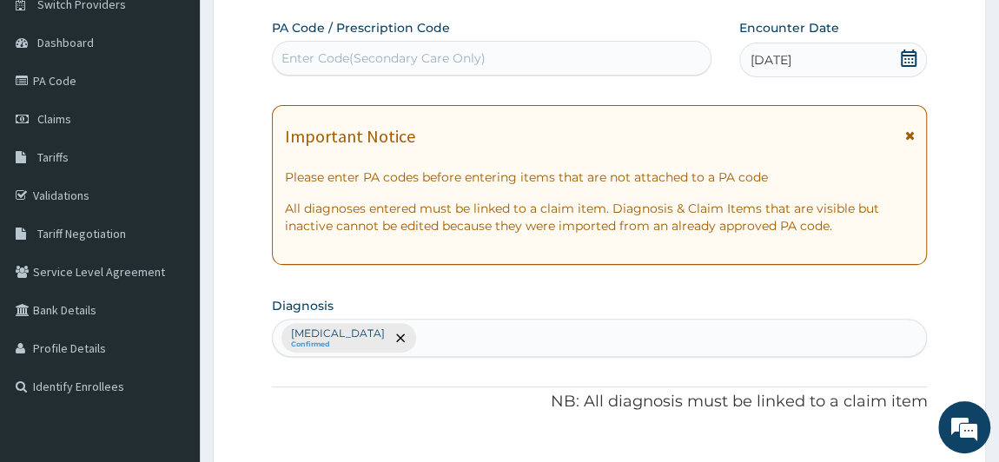
click at [627, 57] on div "Enter Code(Secondary Care Only)" at bounding box center [492, 58] width 438 height 28
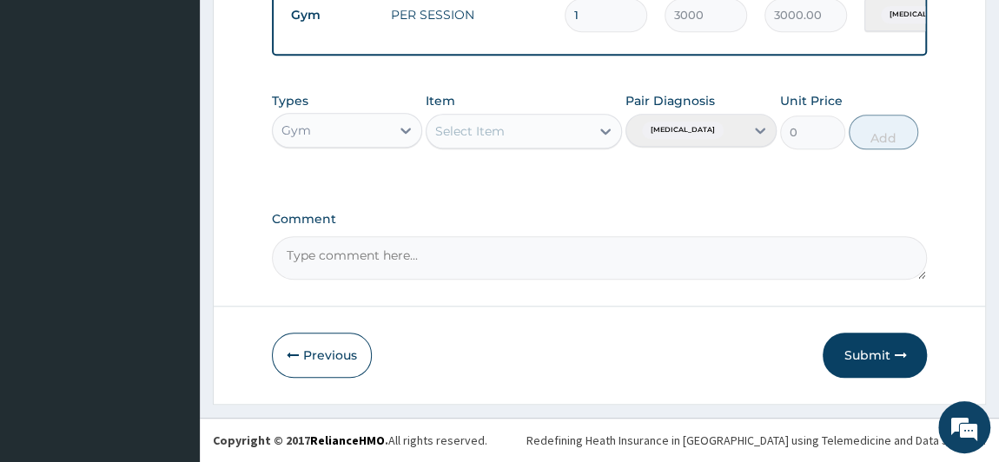
scroll to position [716, 0]
type input "PA/80B545"
click at [871, 349] on button "Submit" at bounding box center [875, 355] width 104 height 45
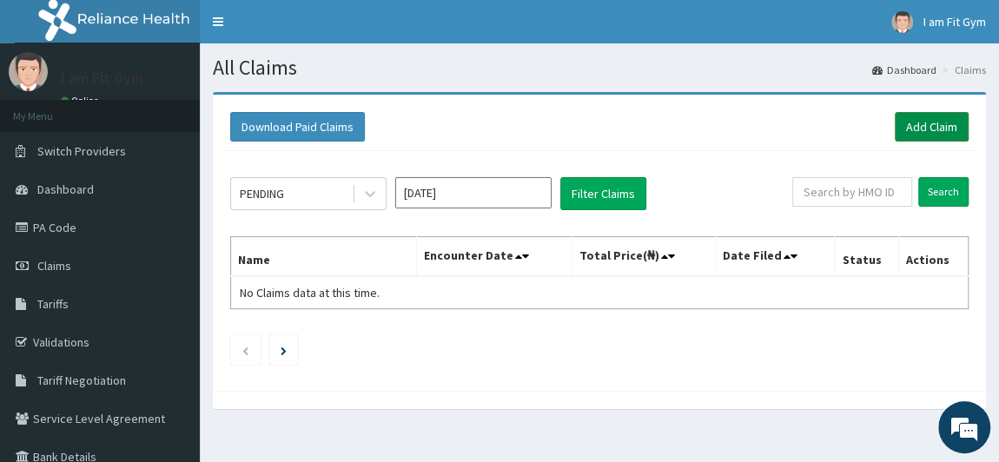
click at [901, 124] on link "Add Claim" at bounding box center [932, 127] width 74 height 30
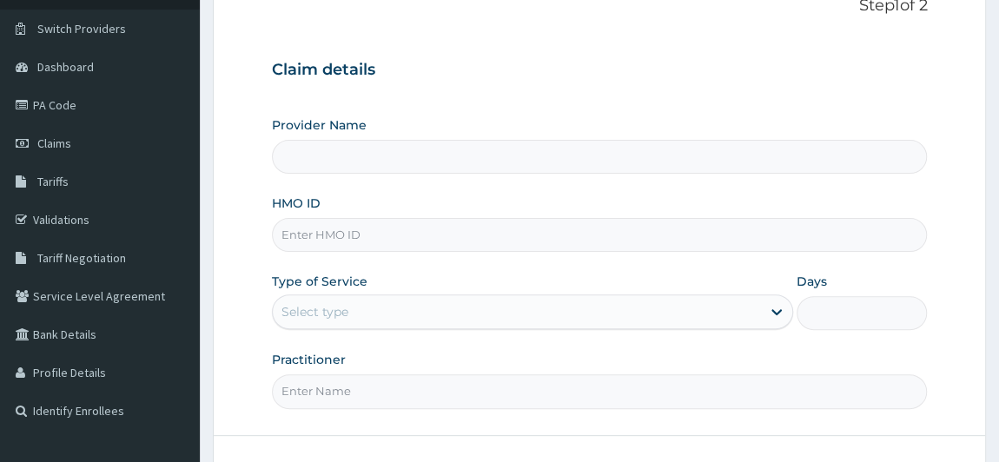
scroll to position [146, 0]
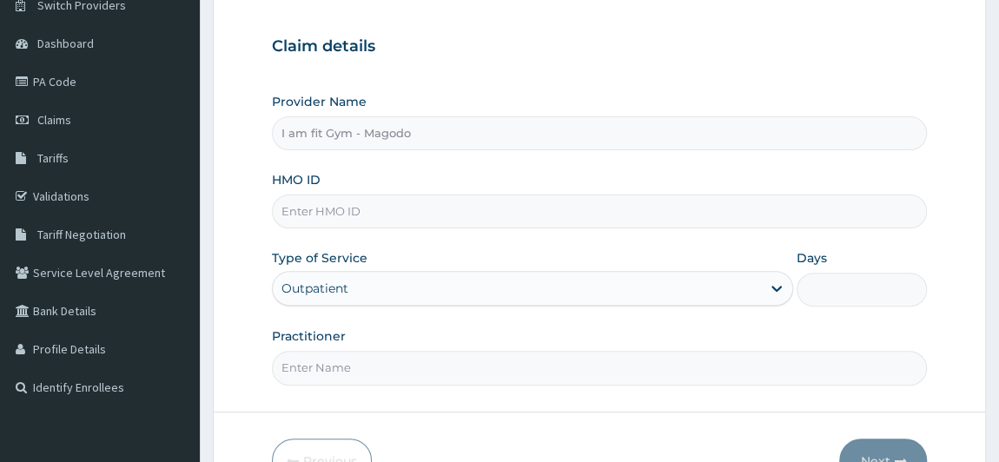
type input "I am fit Gym - Magodo"
type input "1"
click at [586, 205] on input "HMO ID" at bounding box center [600, 212] width 656 height 34
type input "KUD/3770A8"
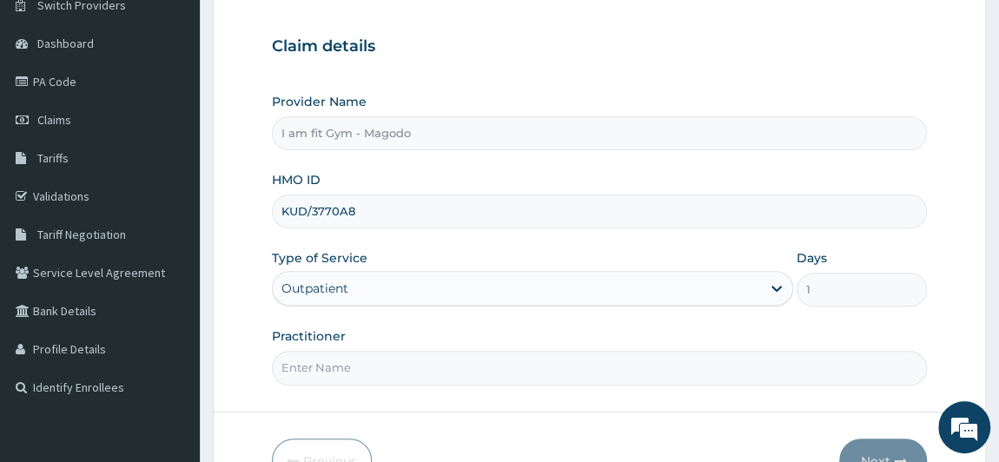
click at [488, 363] on input "Practitioner" at bounding box center [600, 368] width 656 height 34
type input "RAZZIECMB"
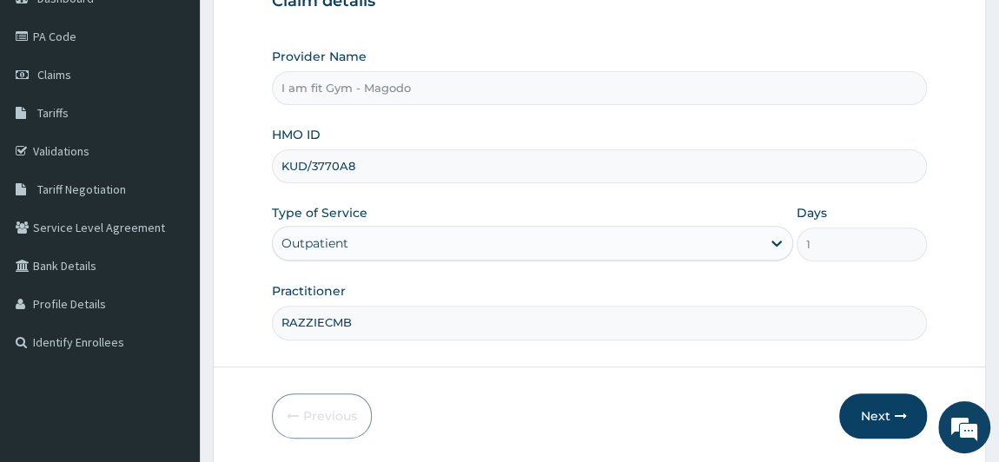
scroll to position [247, 0]
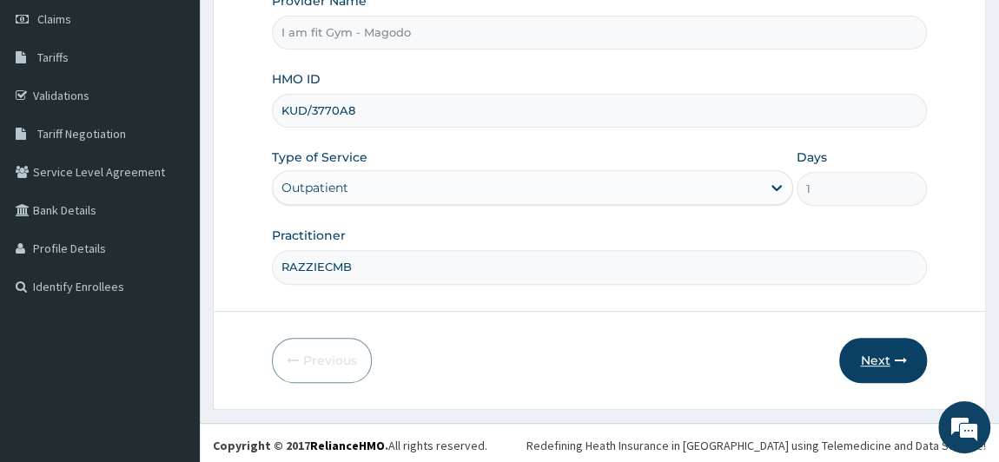
click at [903, 344] on button "Next" at bounding box center [883, 360] width 88 height 45
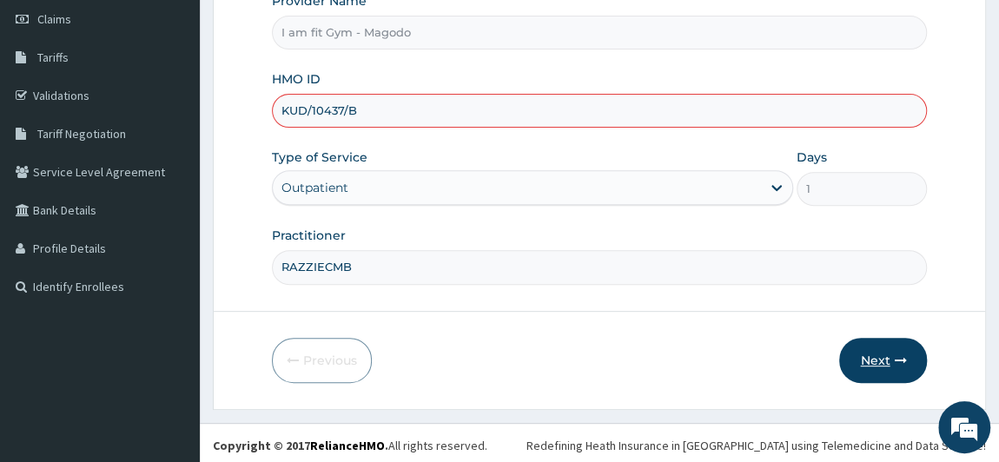
type input "KUD/10437/B"
click at [904, 357] on icon "button" at bounding box center [900, 360] width 12 height 12
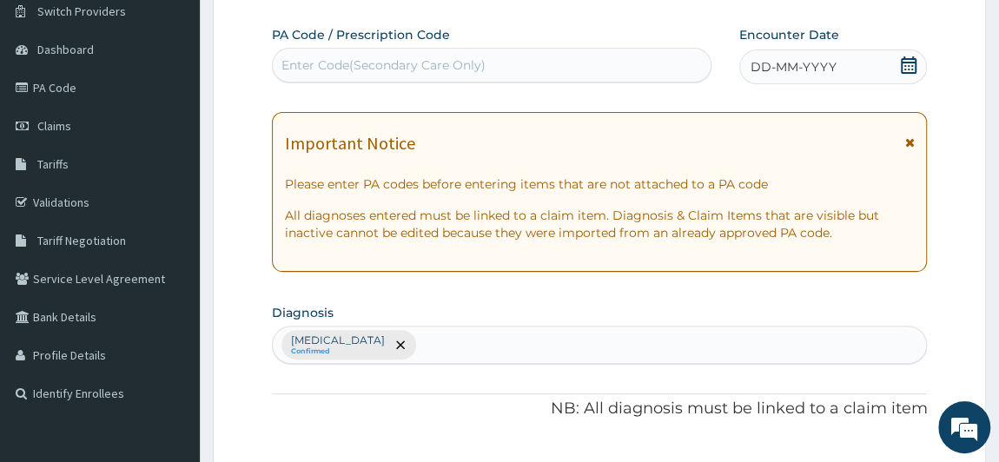
scroll to position [129, 0]
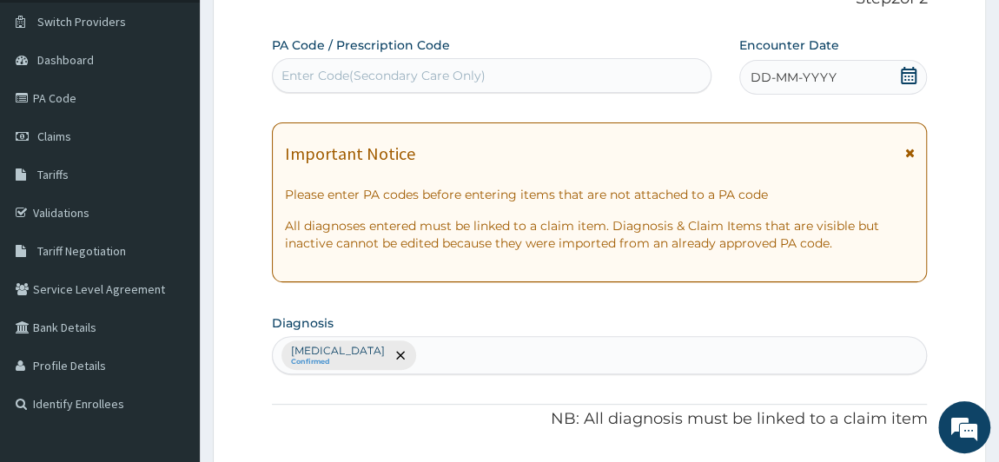
click at [820, 73] on span "DD-MM-YYYY" at bounding box center [794, 77] width 86 height 17
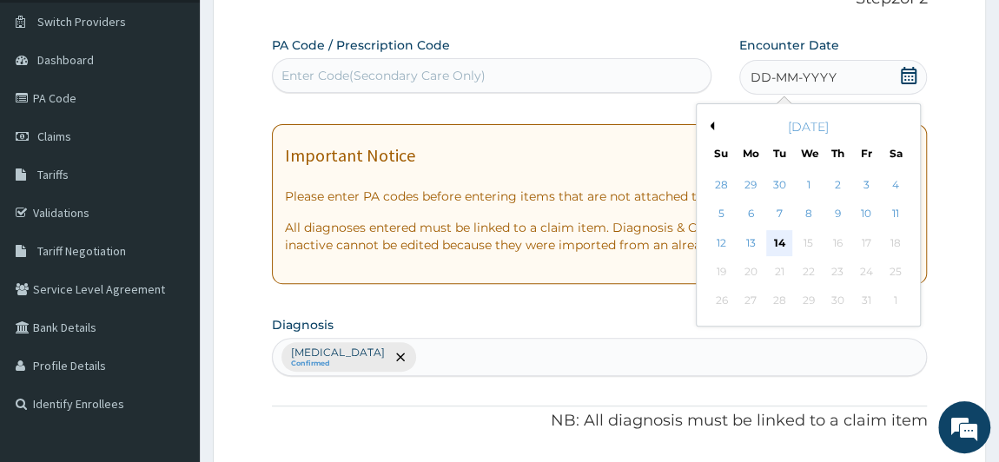
click at [785, 236] on div "14" at bounding box center [779, 243] width 26 height 26
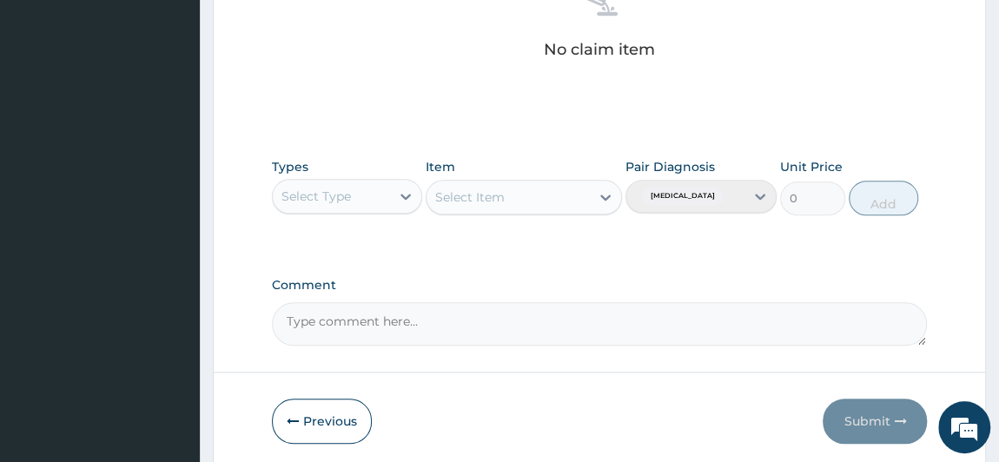
scroll to position [726, 0]
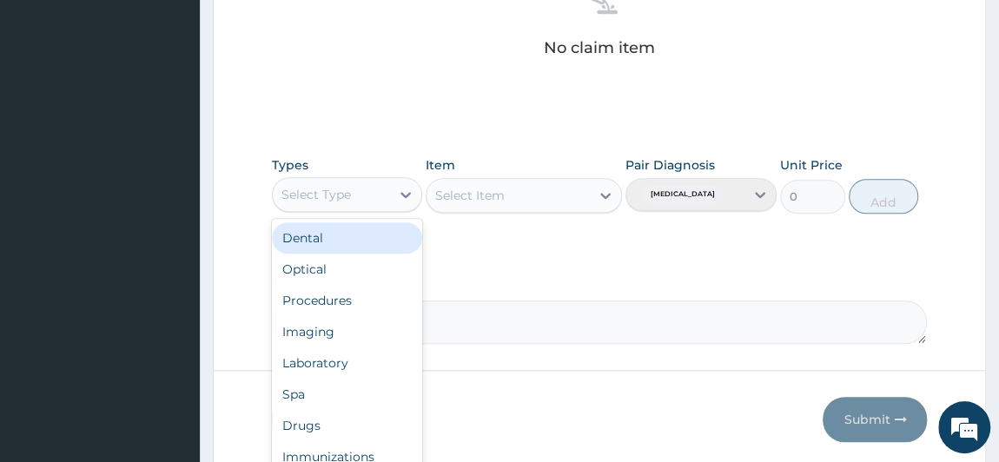
click at [366, 186] on div "Select Type" at bounding box center [332, 195] width 118 height 28
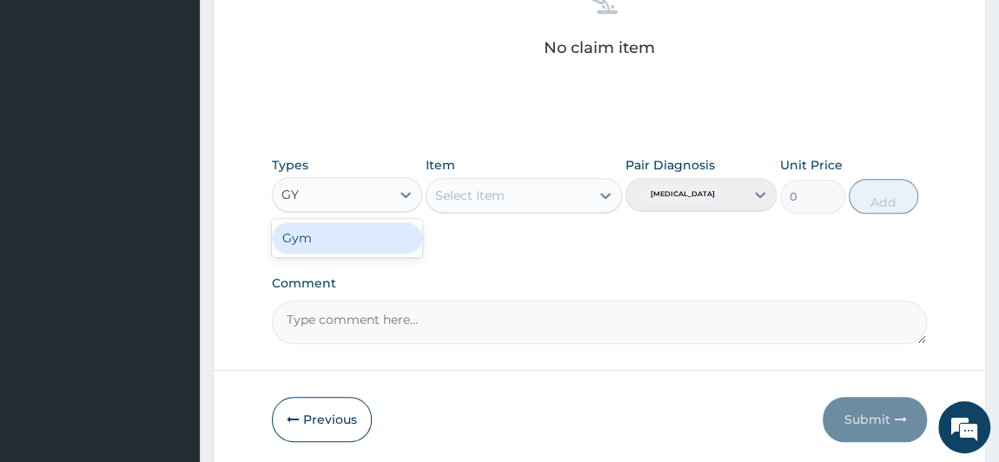
type input "GYM"
click at [364, 225] on div "Gym" at bounding box center [347, 237] width 151 height 31
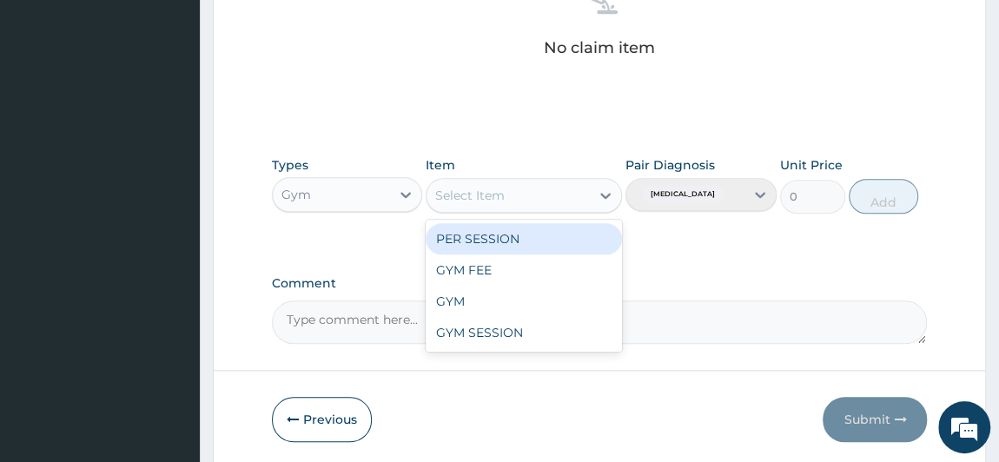
click at [485, 188] on div "Select Item" at bounding box center [470, 195] width 70 height 17
click at [474, 231] on div "PER SESSION" at bounding box center [524, 238] width 196 height 31
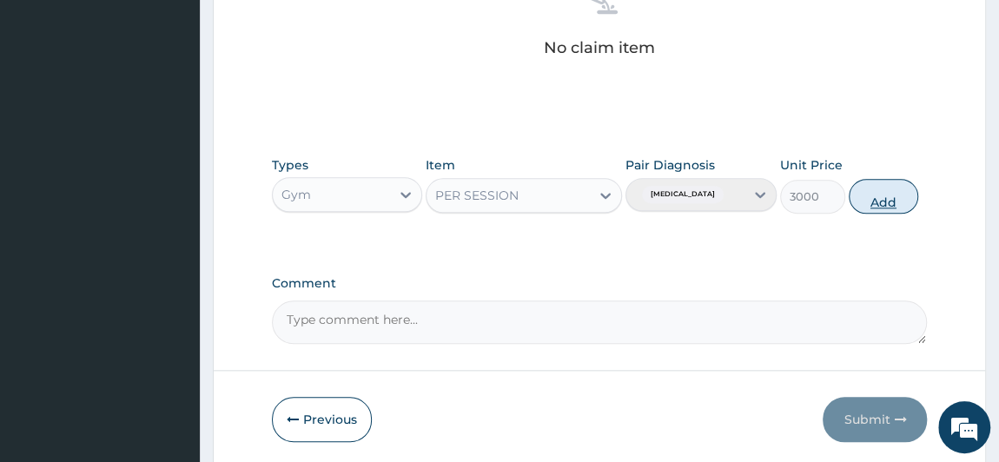
click at [864, 190] on button "Add" at bounding box center [884, 196] width 70 height 35
type input "0"
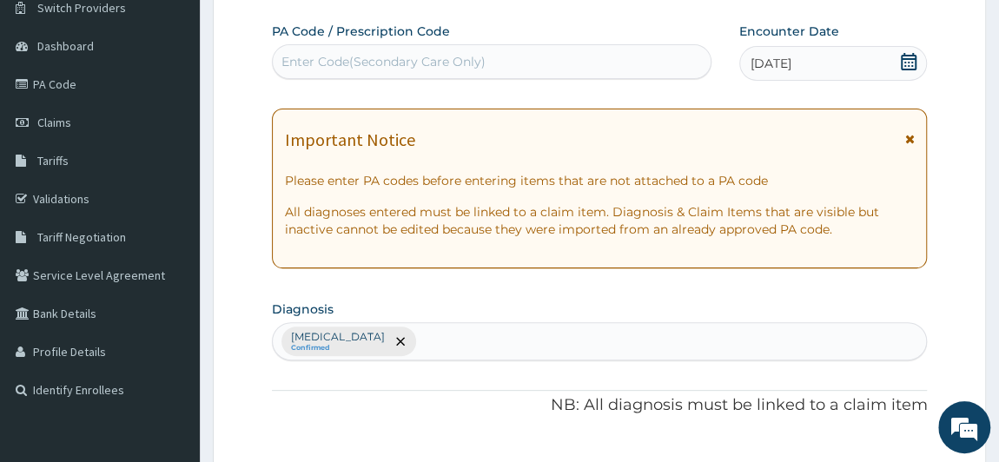
scroll to position [129, 0]
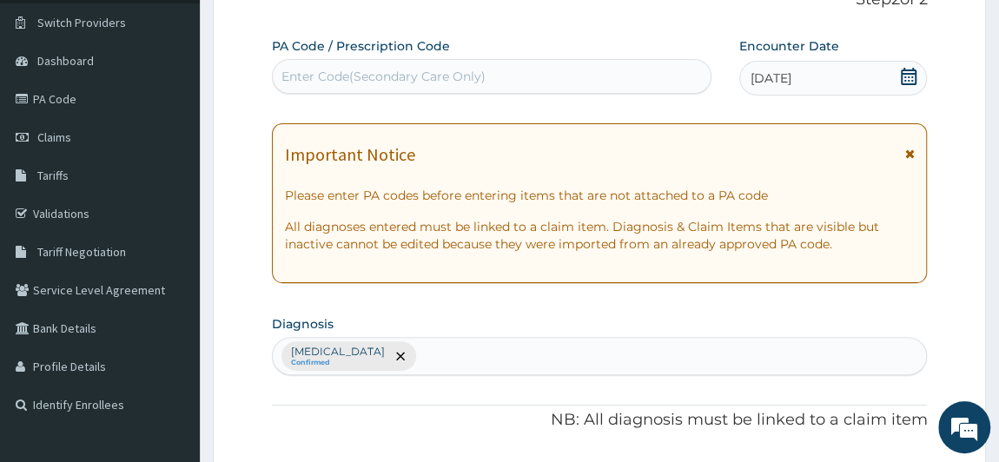
click at [665, 76] on div "Enter Code(Secondary Care Only)" at bounding box center [492, 77] width 438 height 28
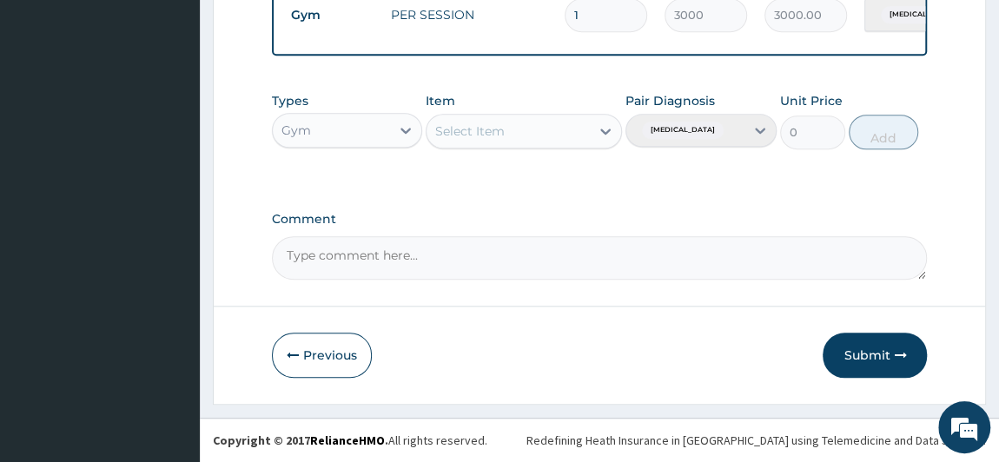
scroll to position [716, 0]
type input "PA/3770A8"
click at [852, 350] on button "Submit" at bounding box center [875, 355] width 104 height 45
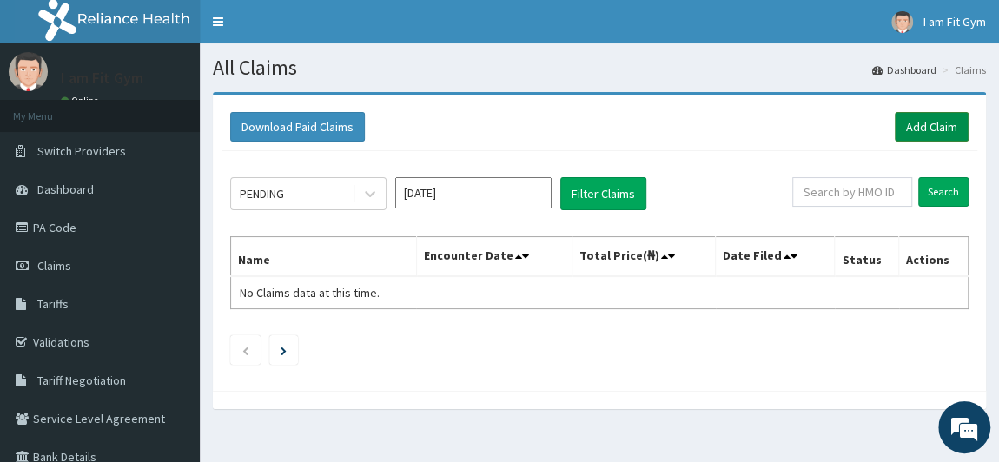
click at [924, 127] on link "Add Claim" at bounding box center [932, 127] width 74 height 30
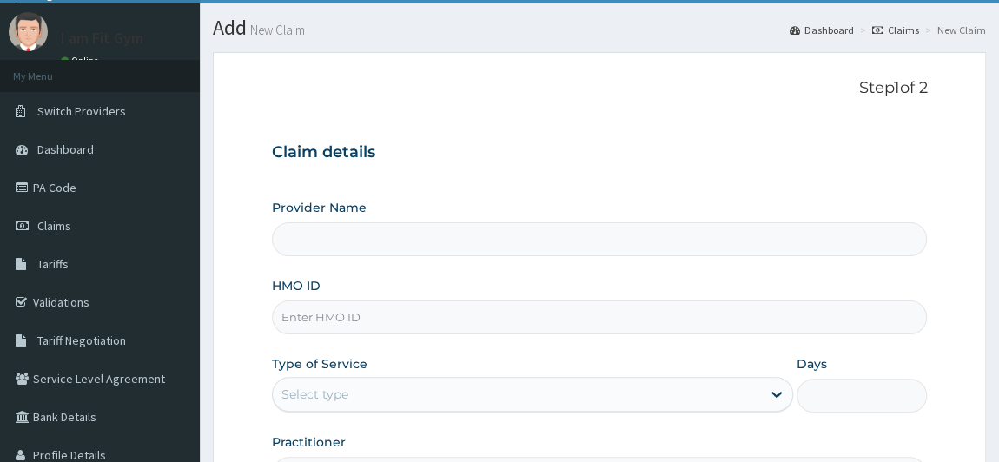
scroll to position [124, 0]
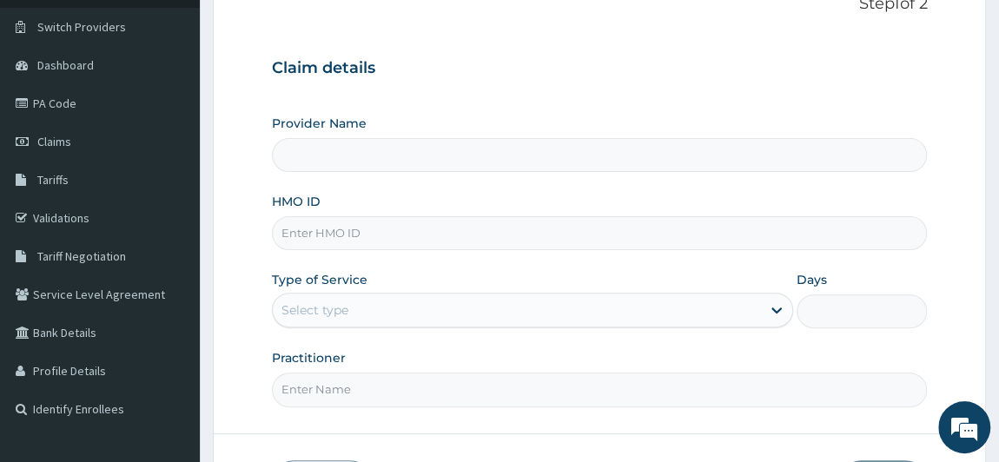
type input "I am fit Gym - Magodo"
type input "1"
click at [497, 235] on input "HMO ID" at bounding box center [600, 233] width 656 height 34
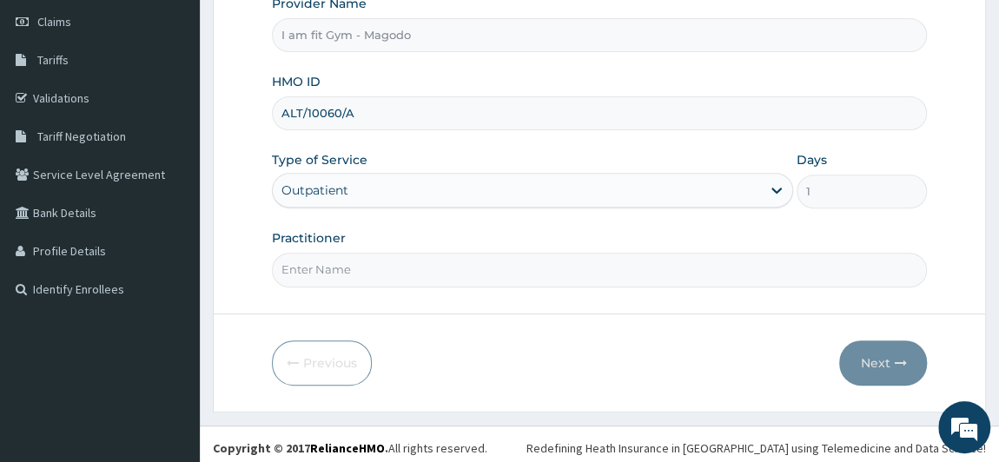
scroll to position [247, 0]
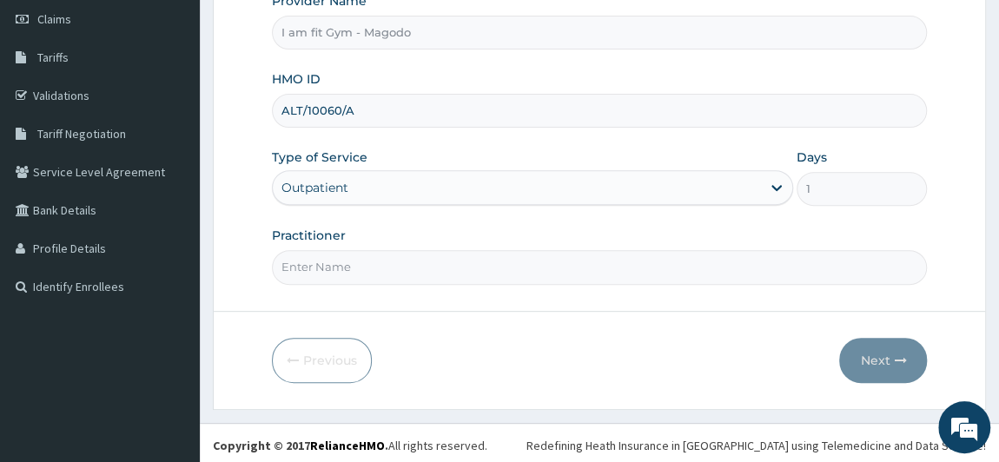
type input "ALT/10060/A"
click at [483, 259] on input "Practitioner" at bounding box center [600, 267] width 656 height 34
type input "RAZZIECMB"
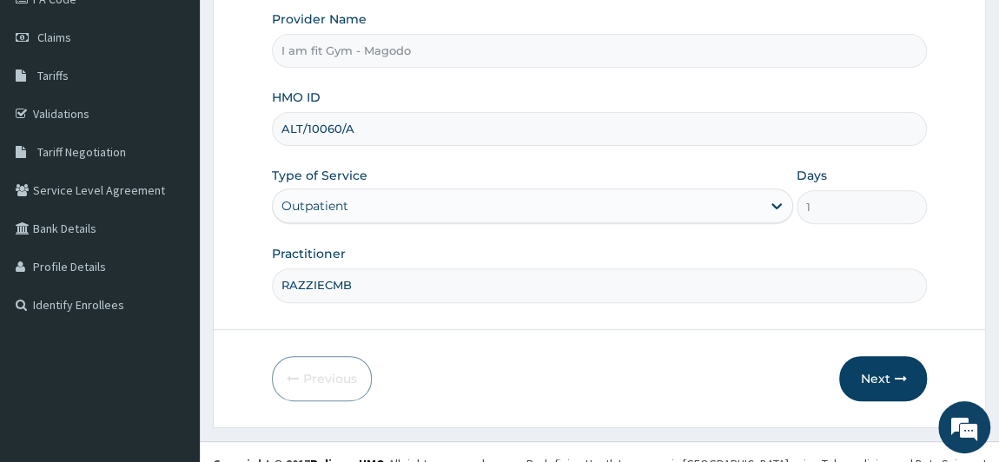
scroll to position [226, 0]
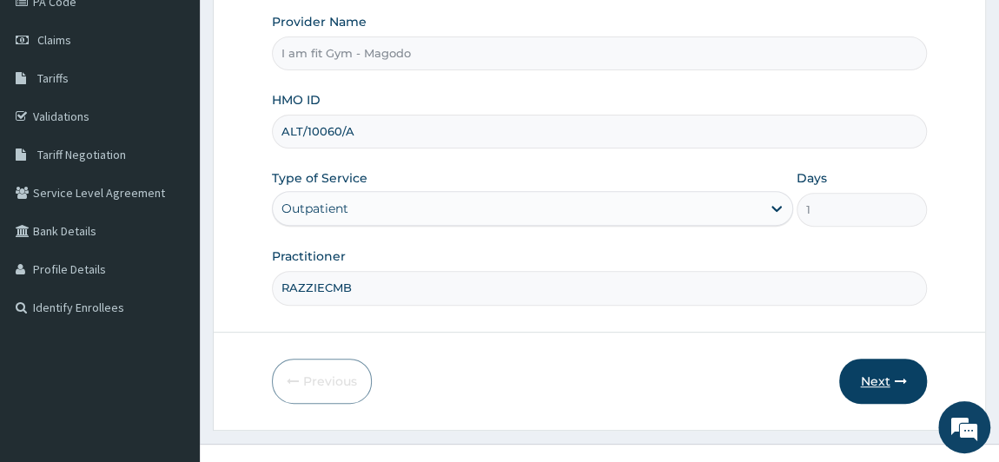
click at [852, 366] on button "Next" at bounding box center [883, 381] width 88 height 45
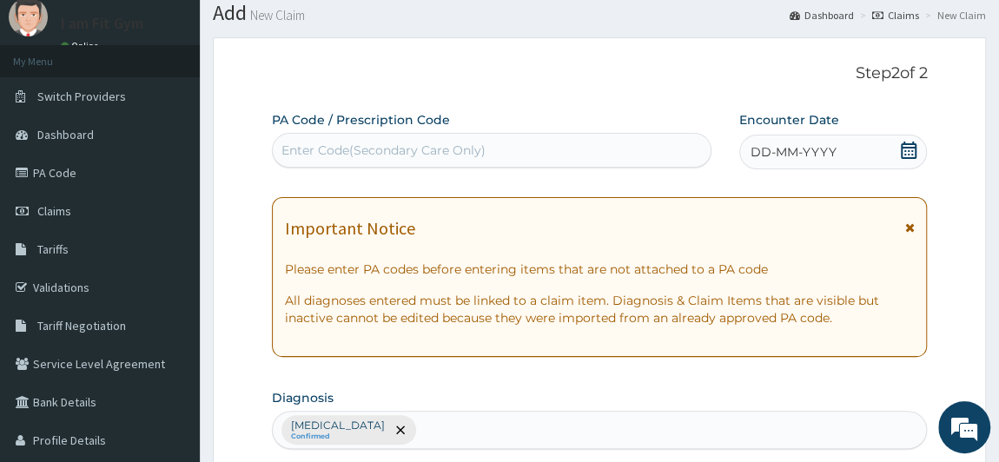
scroll to position [53, 0]
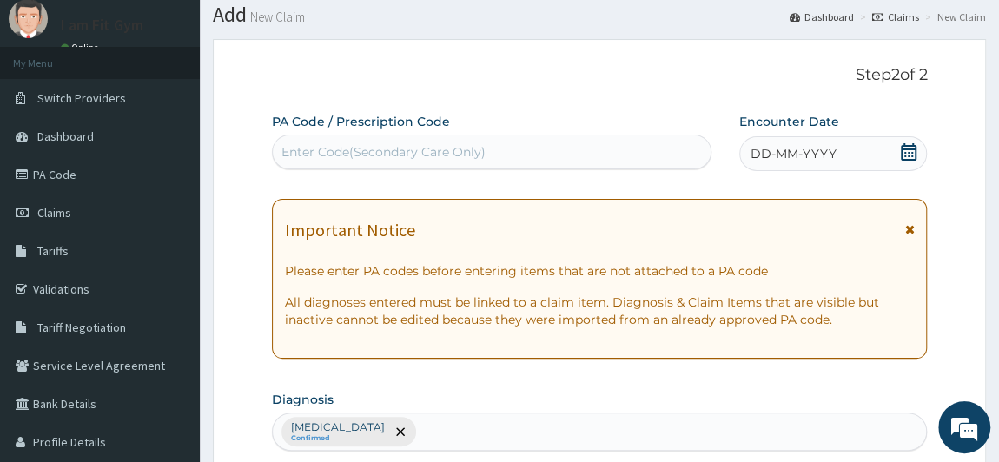
click at [776, 161] on span "DD-MM-YYYY" at bounding box center [794, 153] width 86 height 17
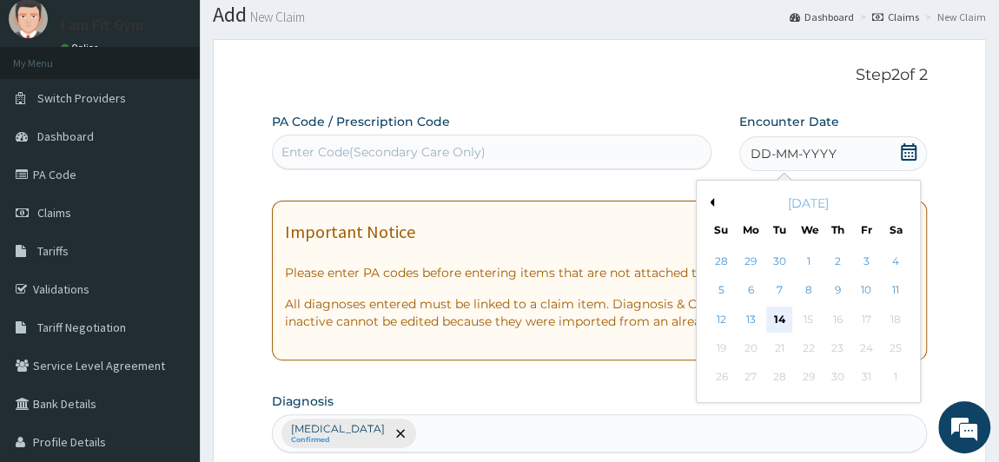
click at [779, 319] on div "14" at bounding box center [779, 320] width 26 height 26
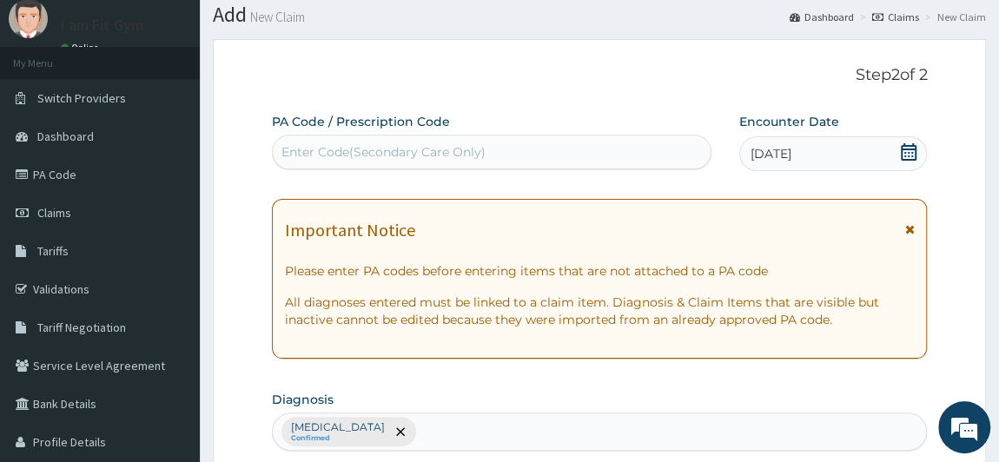
click at [632, 147] on div "Enter Code(Secondary Care Only)" at bounding box center [492, 152] width 438 height 28
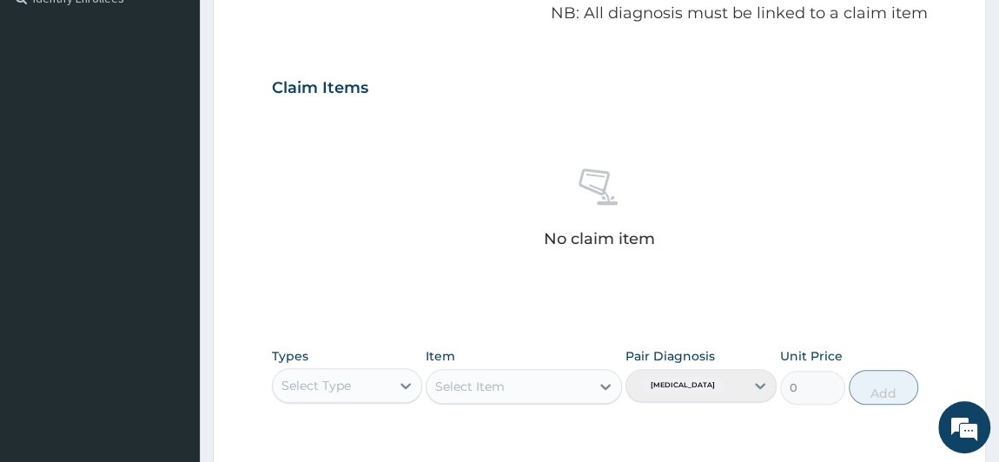
scroll to position [554, 0]
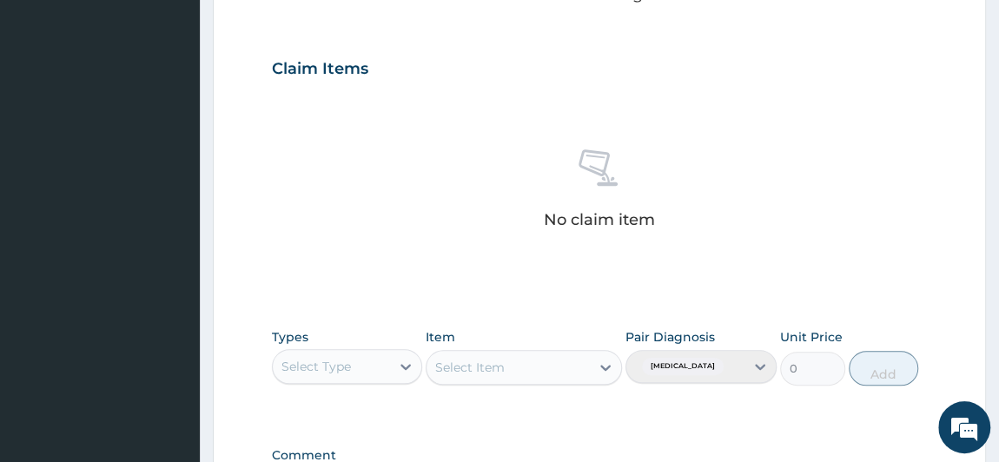
type input "PA/07AB60"
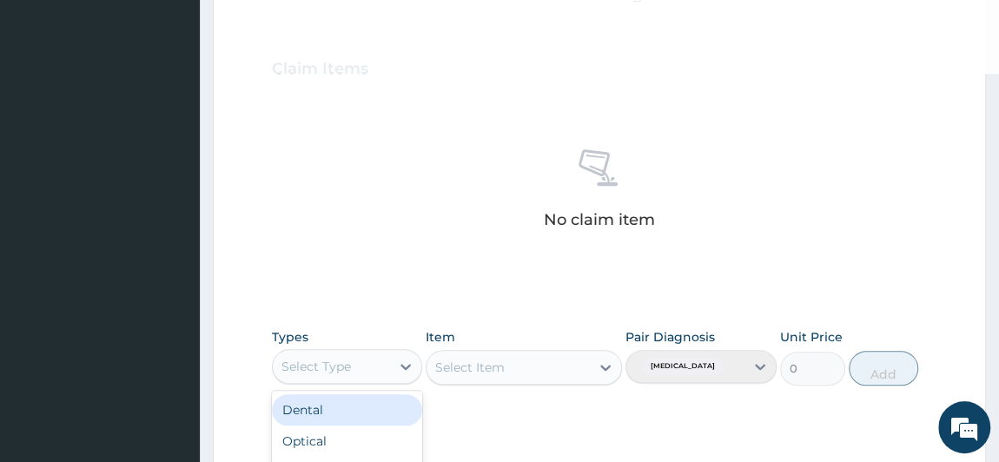
click at [360, 364] on div "Select Type" at bounding box center [332, 367] width 118 height 28
type input "GYM"
click at [346, 407] on div "Gym" at bounding box center [347, 409] width 151 height 31
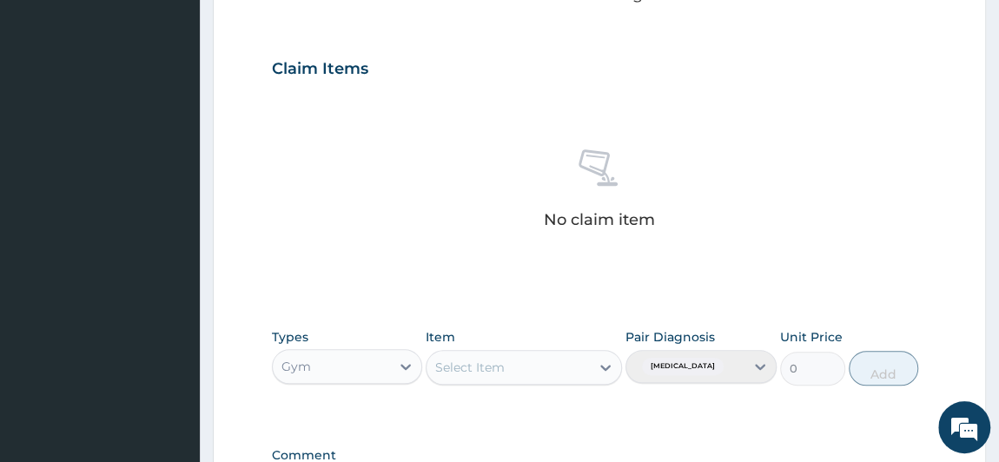
click at [467, 360] on div "Select Item" at bounding box center [470, 367] width 70 height 17
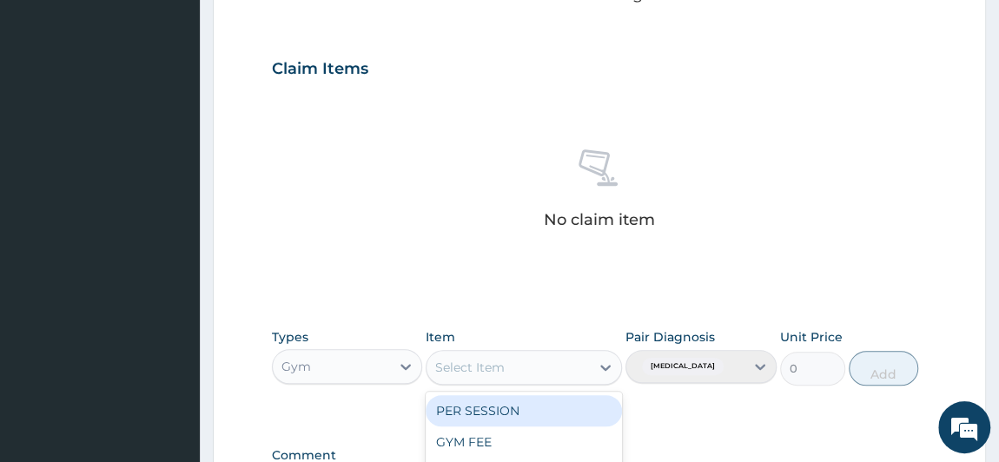
click at [470, 404] on div "PER SESSION" at bounding box center [524, 410] width 196 height 31
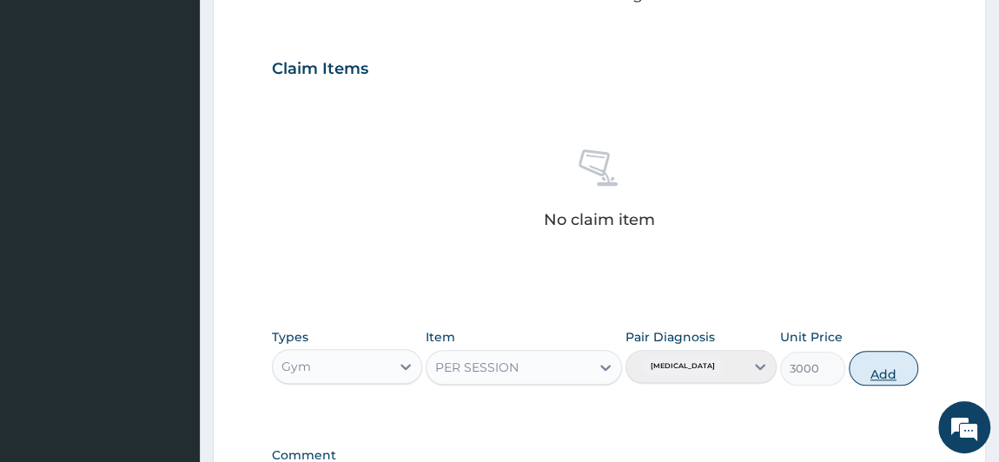
click at [892, 362] on button "Add" at bounding box center [884, 368] width 70 height 35
type input "0"
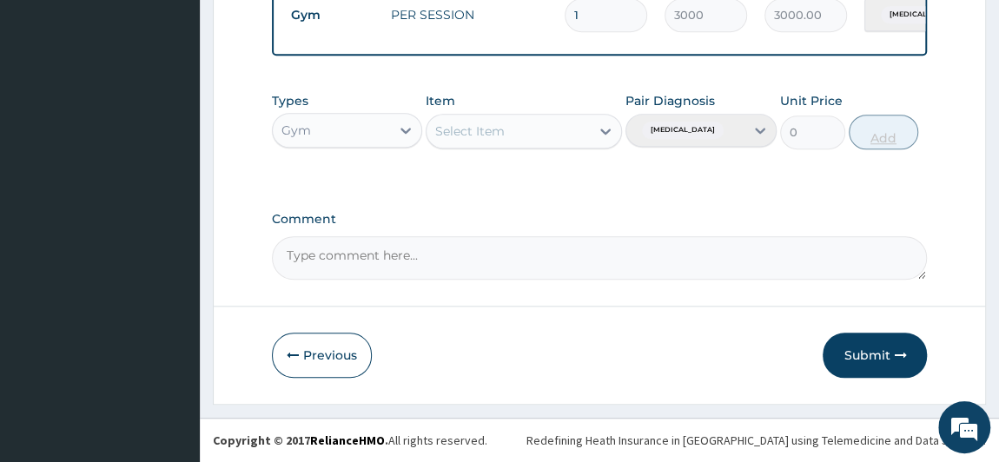
click at [892, 362] on button "Submit" at bounding box center [875, 355] width 104 height 45
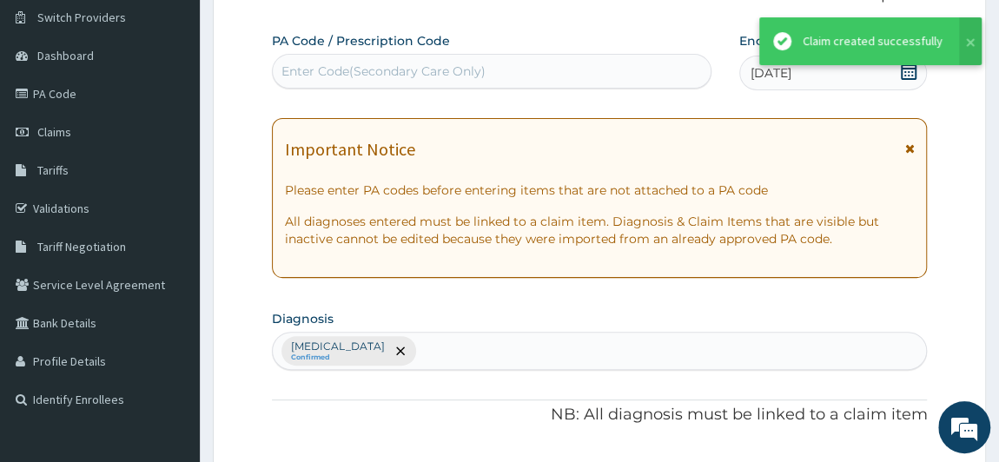
scroll to position [716, 0]
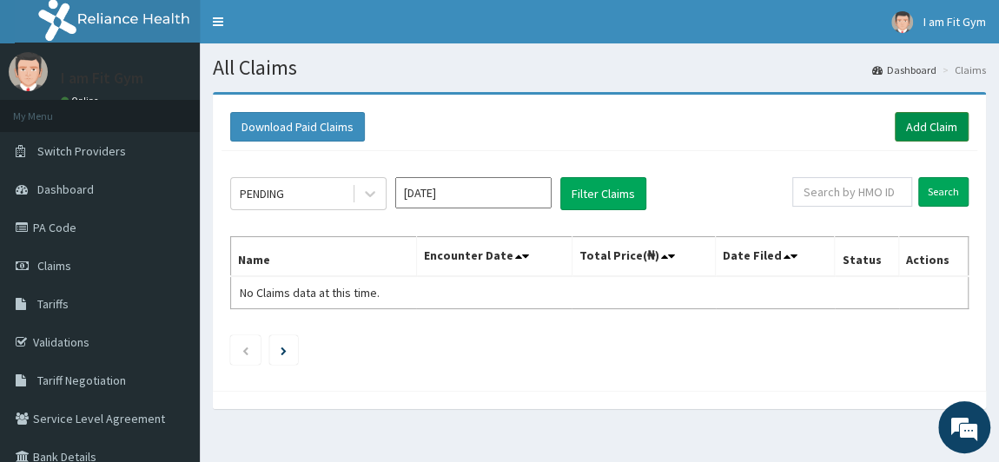
click at [904, 126] on link "Add Claim" at bounding box center [932, 127] width 74 height 30
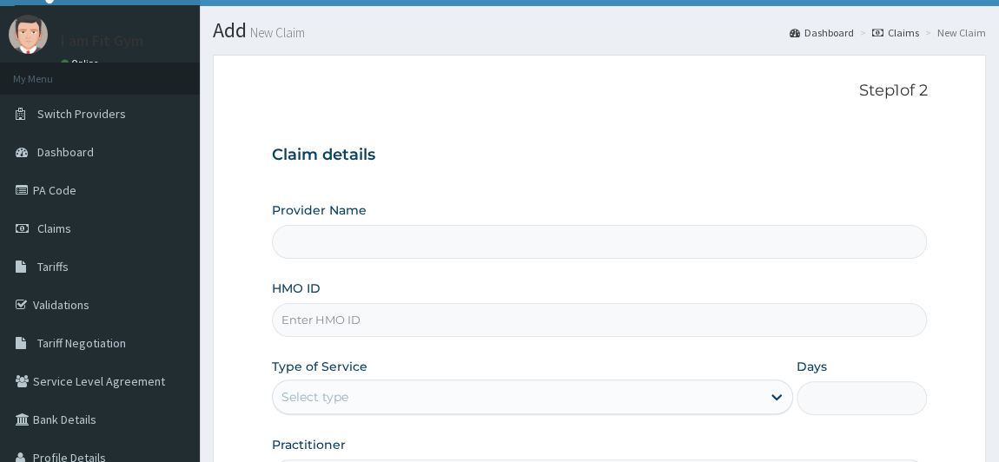
scroll to position [132, 0]
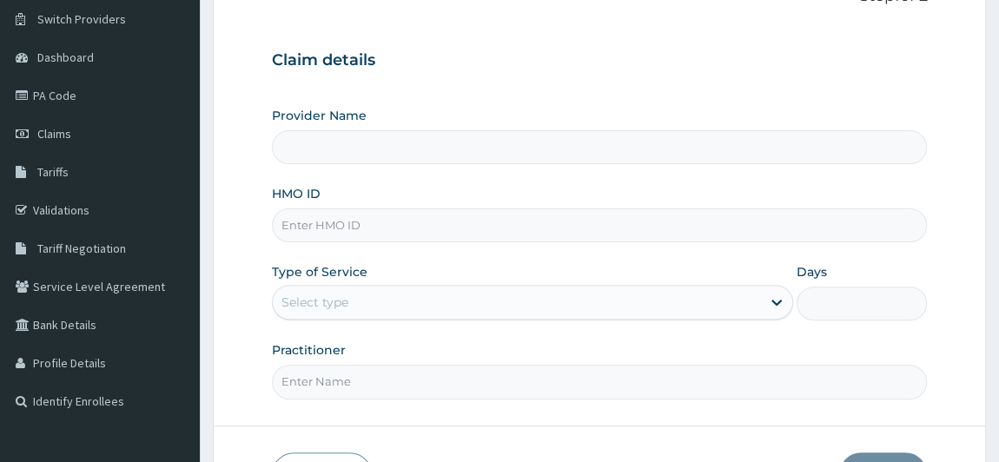
type input "I am fit Gym - Magodo"
type input "1"
click at [473, 227] on input "HMO ID" at bounding box center [600, 226] width 656 height 34
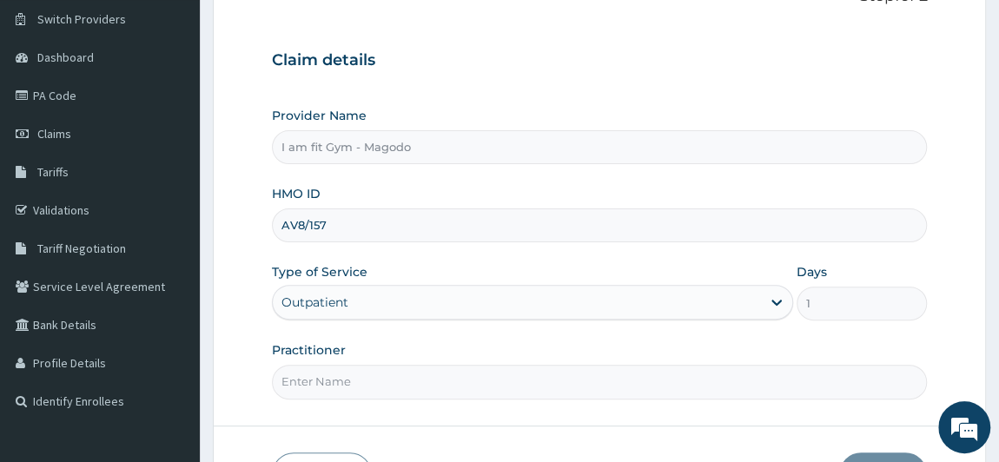
scroll to position [0, 0]
type input "A"
click at [387, 235] on input "HMO ID" at bounding box center [600, 226] width 656 height 34
click at [331, 224] on input "OPN/100019/A" at bounding box center [600, 226] width 656 height 34
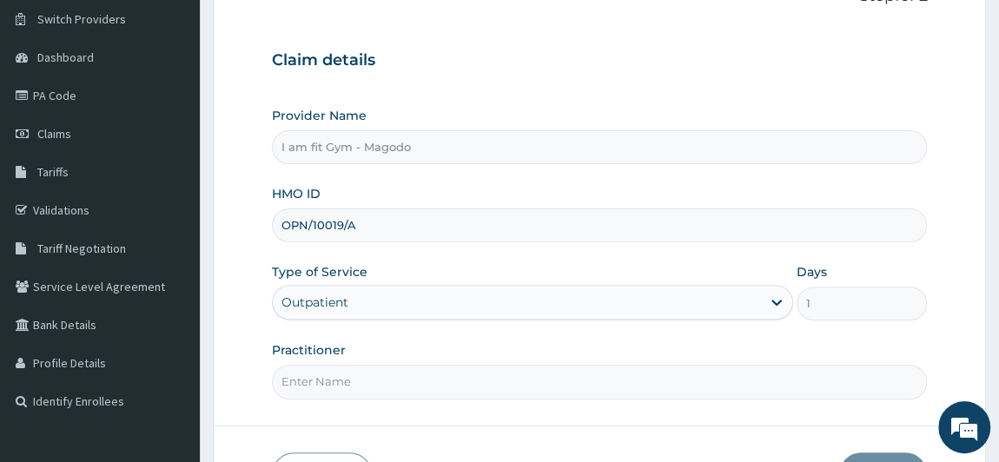
type input "OPN/10019/A"
click at [326, 387] on input "Practitioner" at bounding box center [600, 382] width 656 height 34
type input "RAZZIECMB"
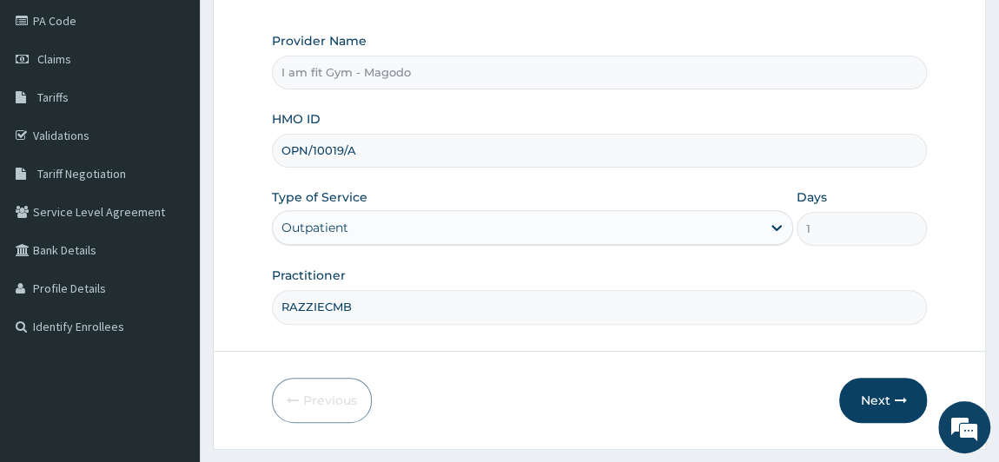
scroll to position [247, 0]
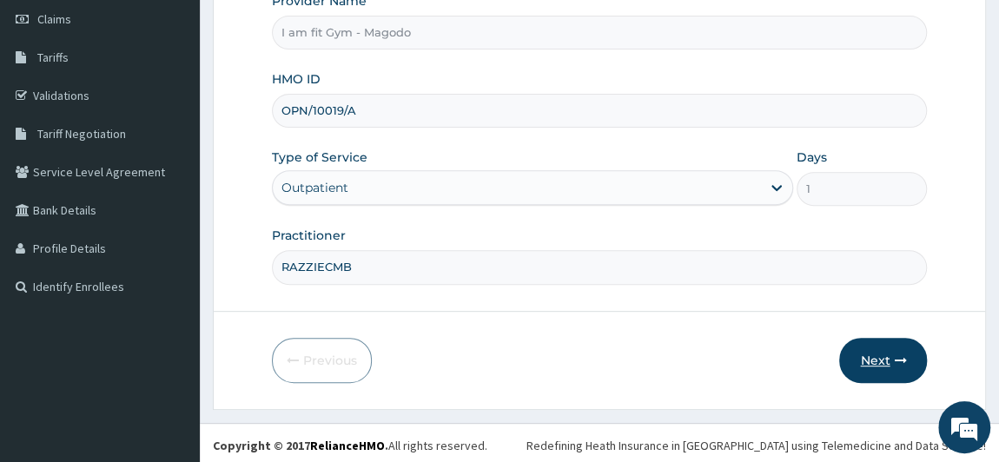
click at [863, 340] on button "Next" at bounding box center [883, 360] width 88 height 45
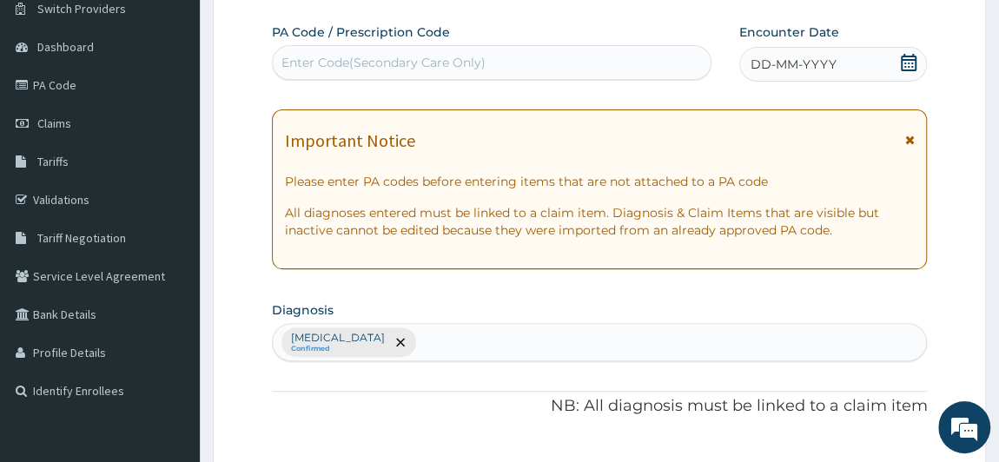
scroll to position [120, 0]
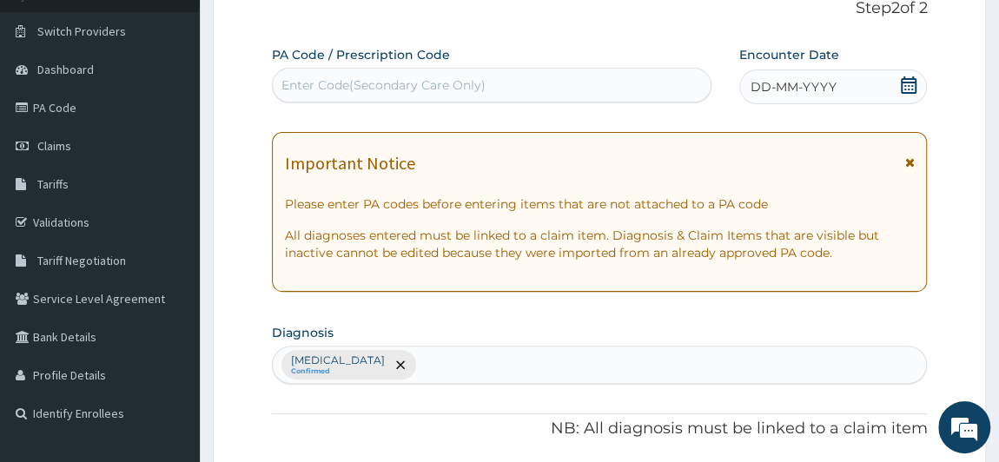
click at [822, 85] on span "DD-MM-YYYY" at bounding box center [794, 86] width 86 height 17
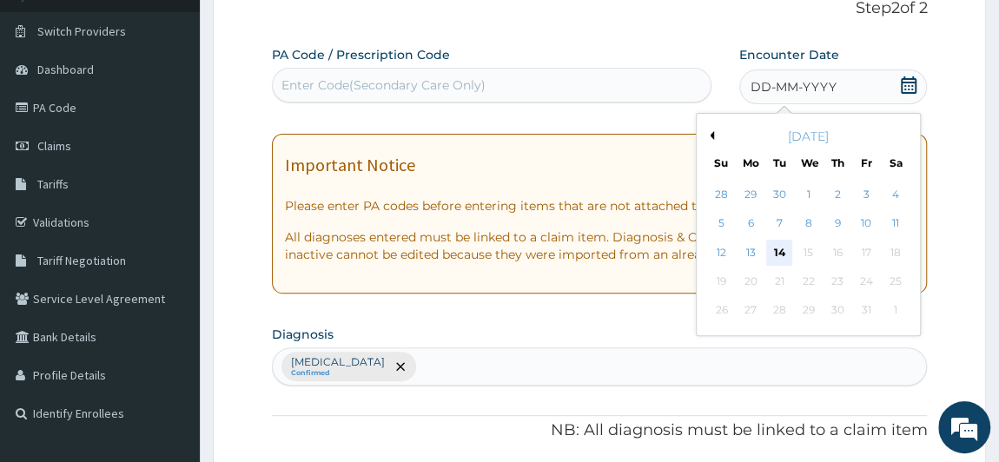
click at [773, 252] on div "14" at bounding box center [779, 253] width 26 height 26
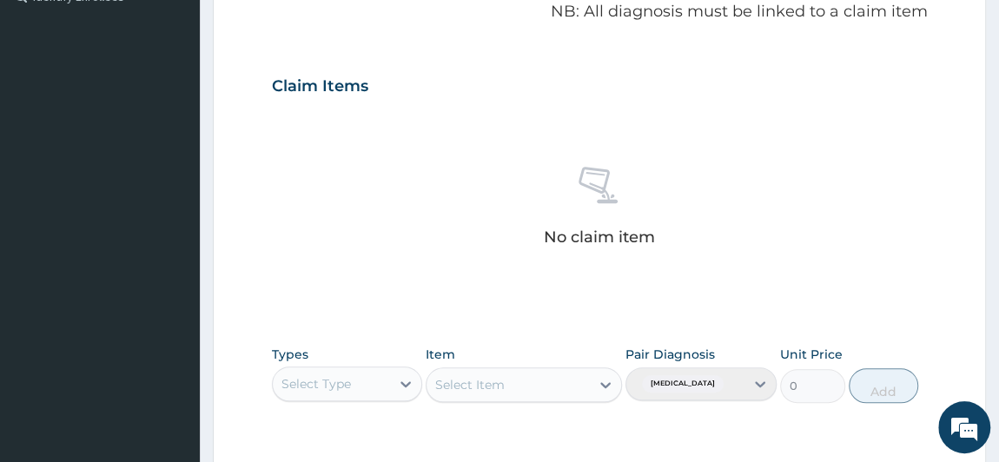
scroll to position [673, 0]
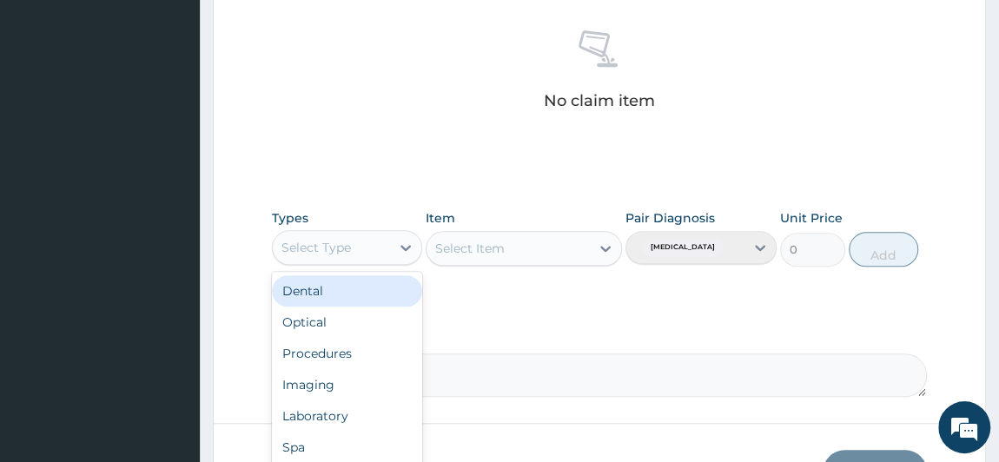
click at [371, 240] on div "Select Type" at bounding box center [332, 248] width 118 height 28
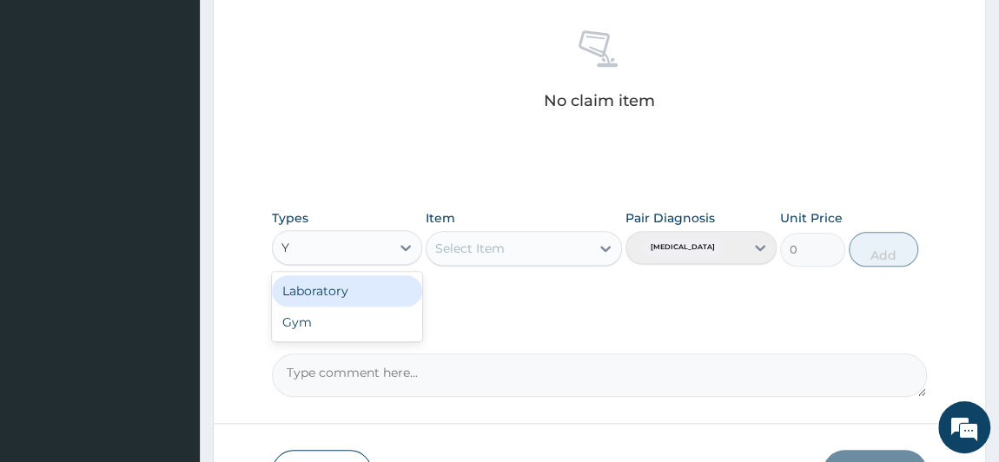
type input "YM"
click at [368, 291] on div "Gym" at bounding box center [347, 290] width 151 height 31
click at [470, 243] on div "Select Item" at bounding box center [470, 248] width 70 height 17
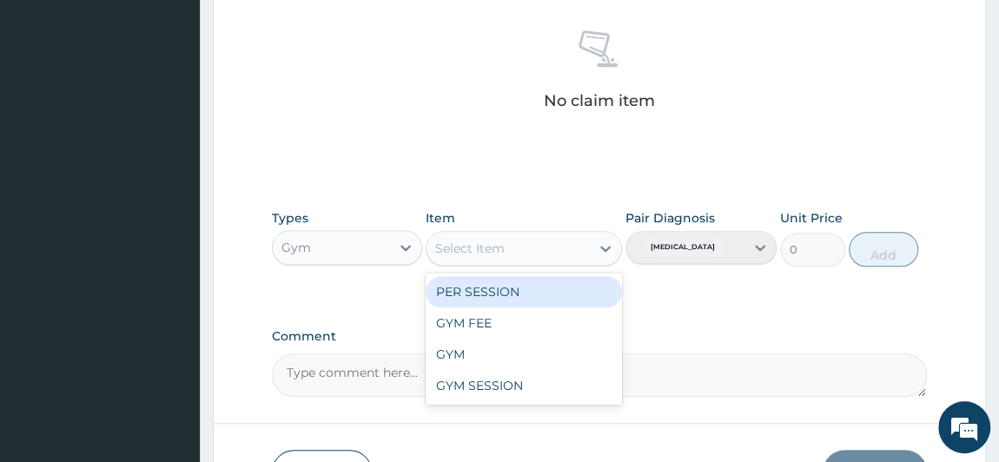
click at [476, 286] on div "PER SESSION" at bounding box center [524, 291] width 196 height 31
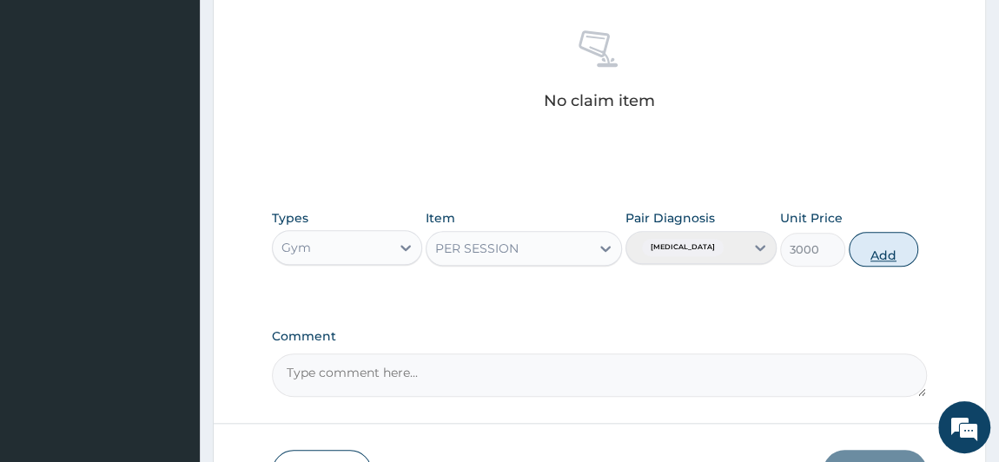
click at [859, 233] on button "Add" at bounding box center [884, 249] width 70 height 35
type input "0"
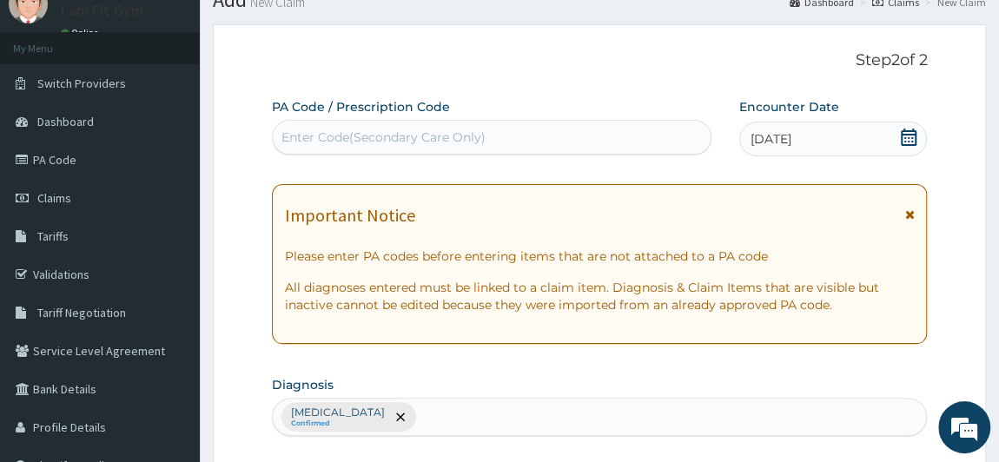
scroll to position [60, 0]
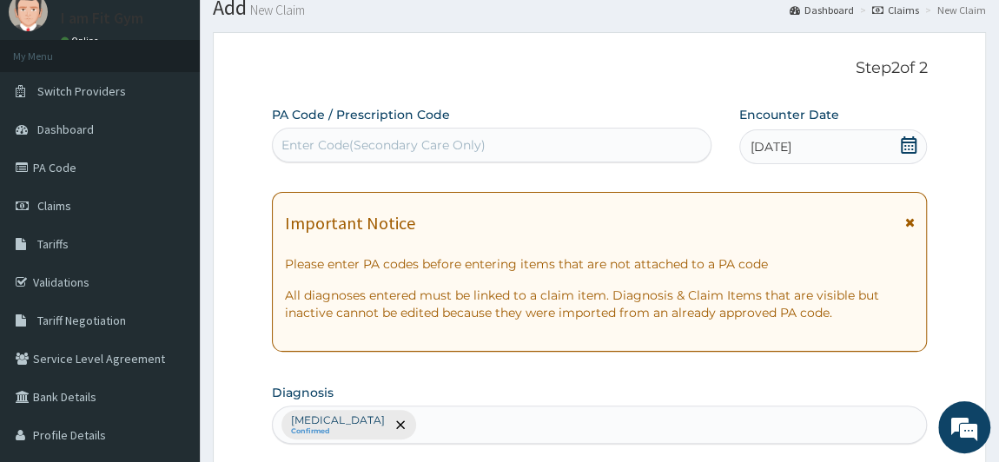
click at [576, 156] on div "Enter Code(Secondary Care Only)" at bounding box center [492, 145] width 438 height 28
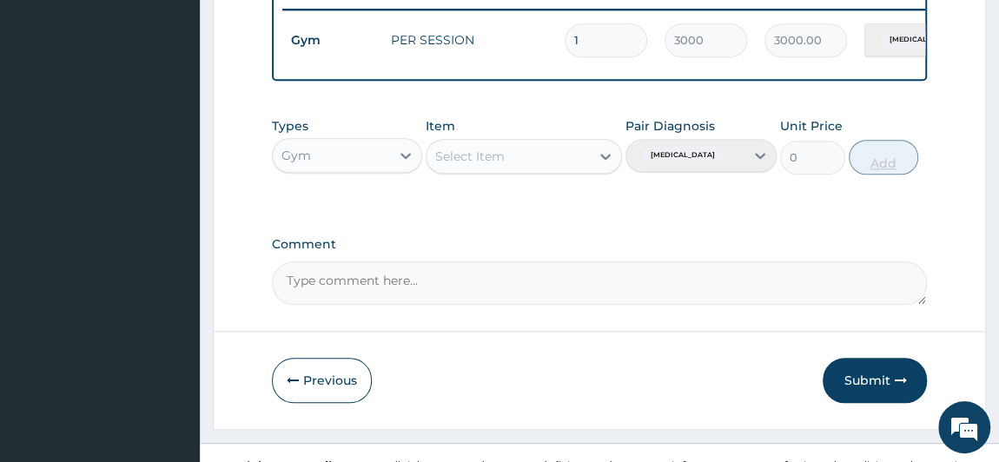
scroll to position [686, 0]
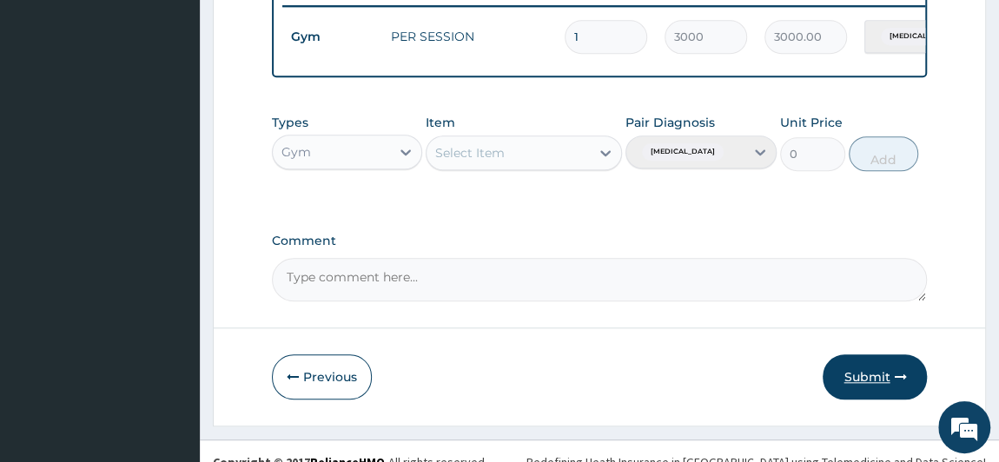
type input "PA/827E51"
click at [890, 385] on button "Submit" at bounding box center [875, 376] width 104 height 45
